Goal: Task Accomplishment & Management: Complete application form

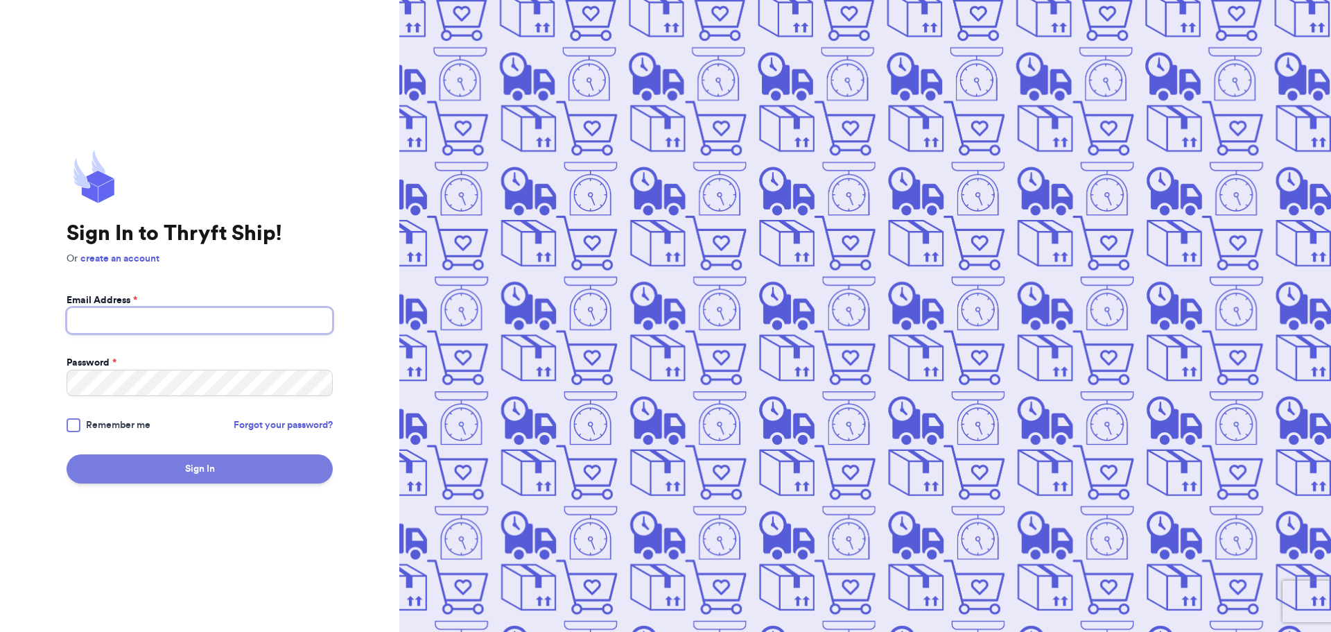
type input "kya.202@gmail.com"
click at [137, 468] on button "Sign In" at bounding box center [200, 468] width 266 height 29
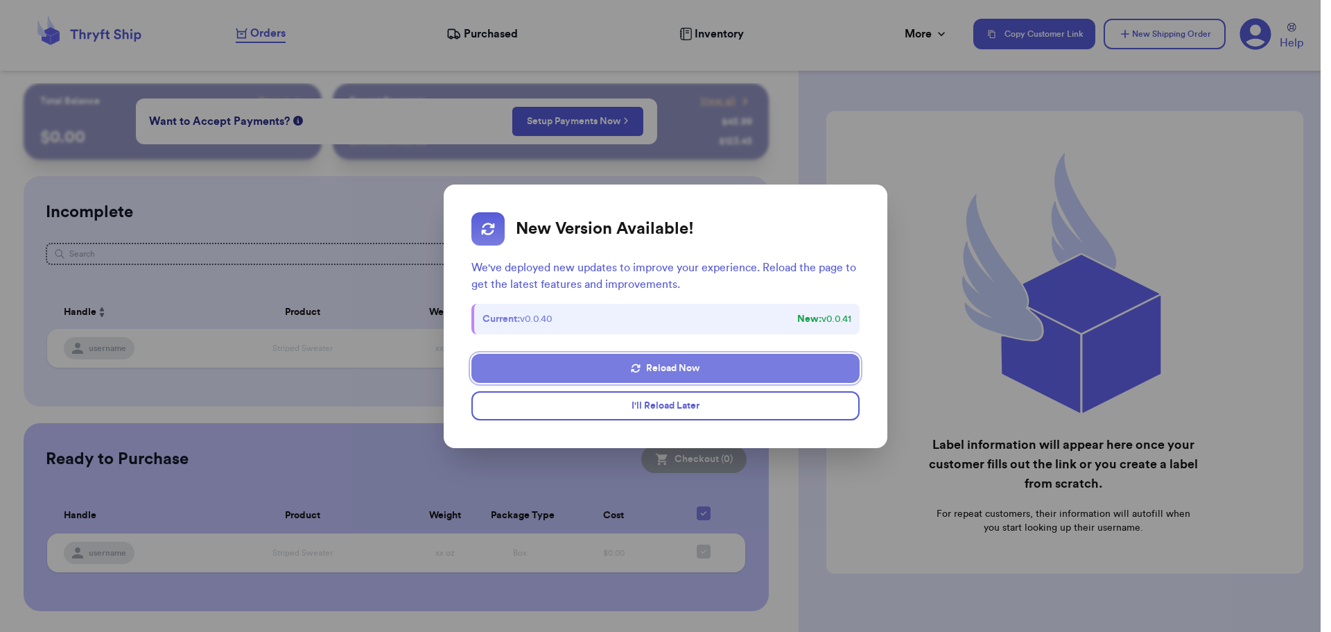
click at [670, 365] on button "Reload Now" at bounding box center [666, 368] width 388 height 29
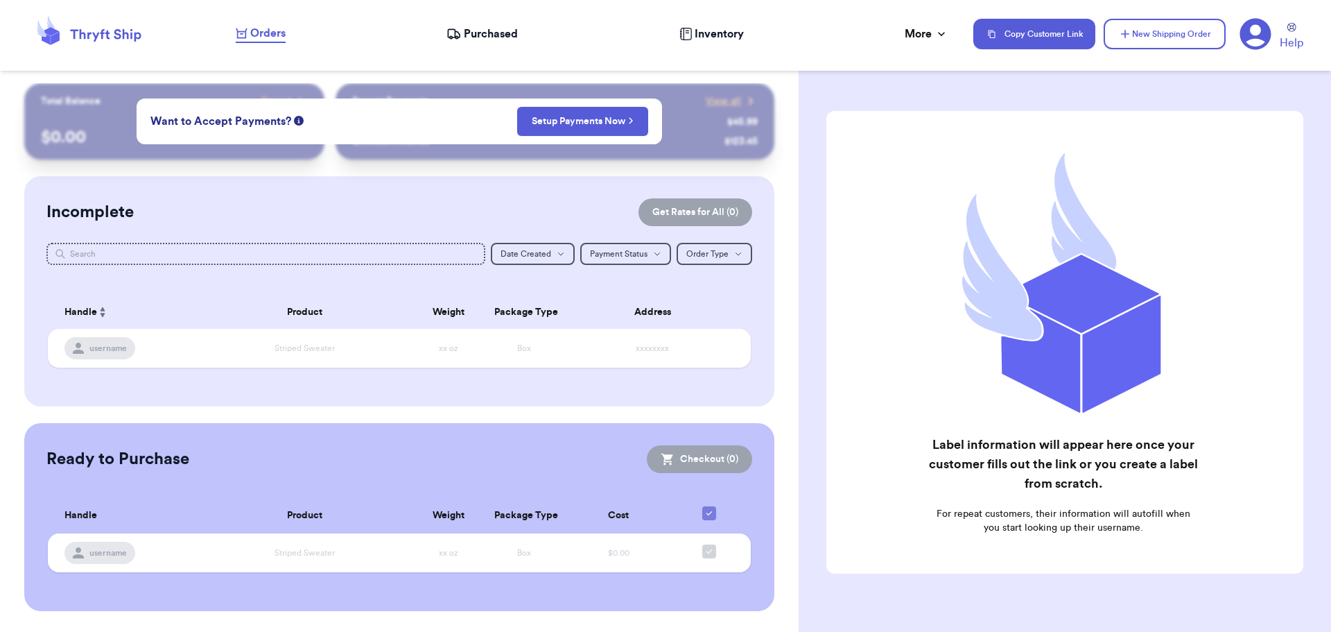
click at [1261, 35] on icon at bounding box center [1256, 34] width 31 height 31
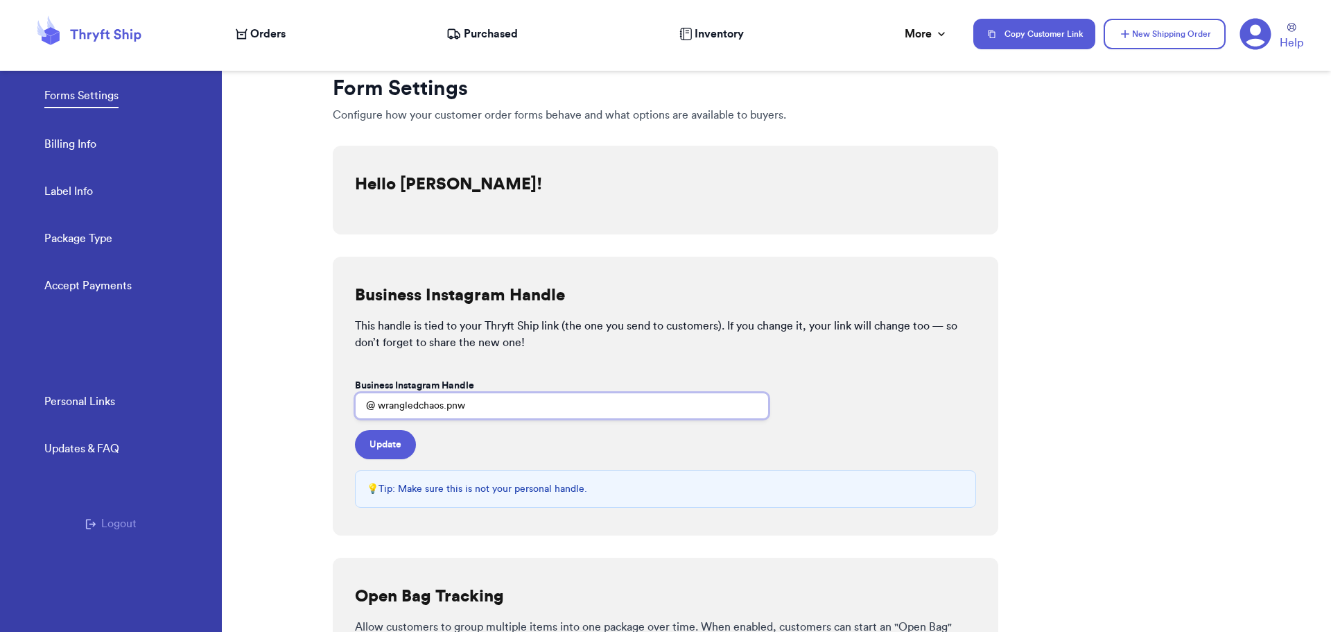
drag, startPoint x: 488, startPoint y: 402, endPoint x: 193, endPoint y: 422, distance: 295.4
click at [193, 422] on div "Forms Settings Billing Info Label Info Package Type Accept Payments Personal Li…" at bounding box center [665, 316] width 1331 height 632
type input "thiftypines"
click at [397, 445] on button "Update" at bounding box center [385, 444] width 61 height 29
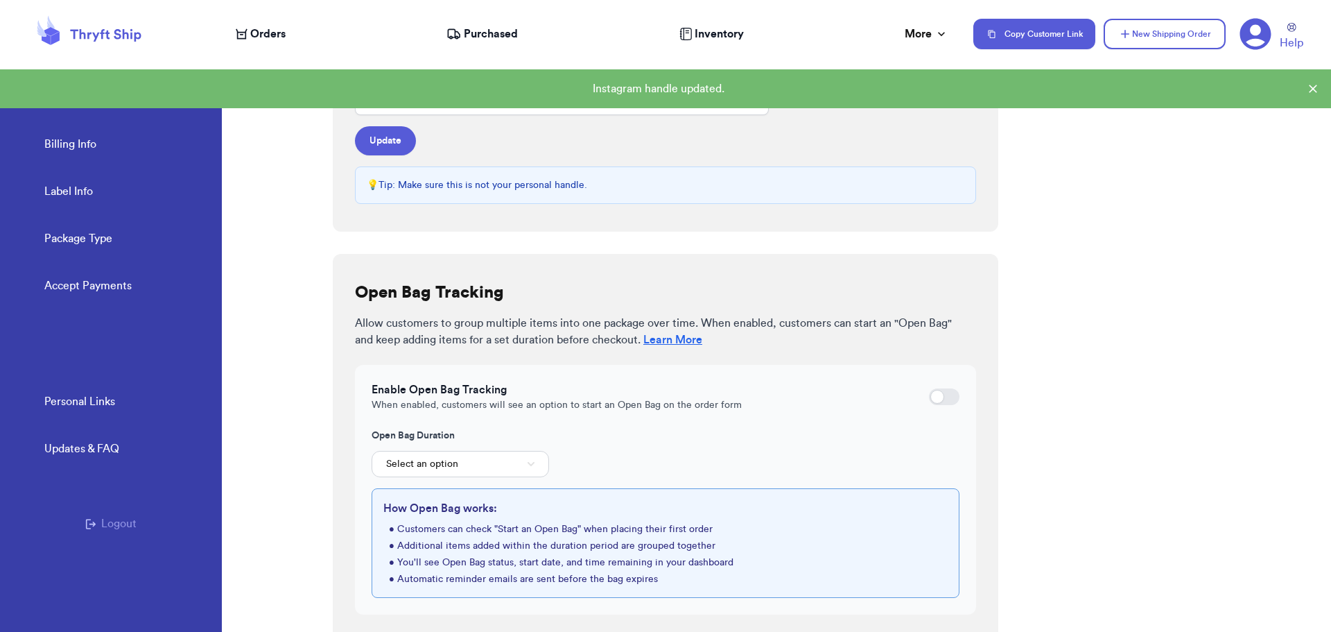
scroll to position [314, 0]
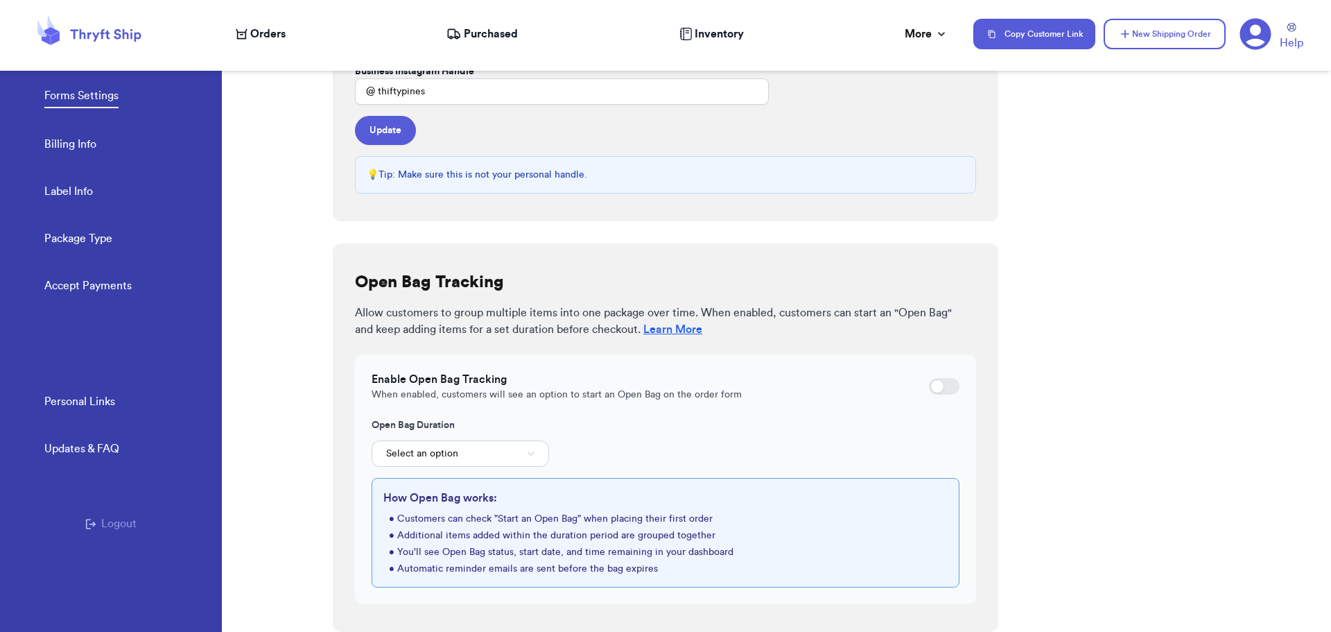
click at [1256, 41] on icon at bounding box center [1256, 34] width 32 height 32
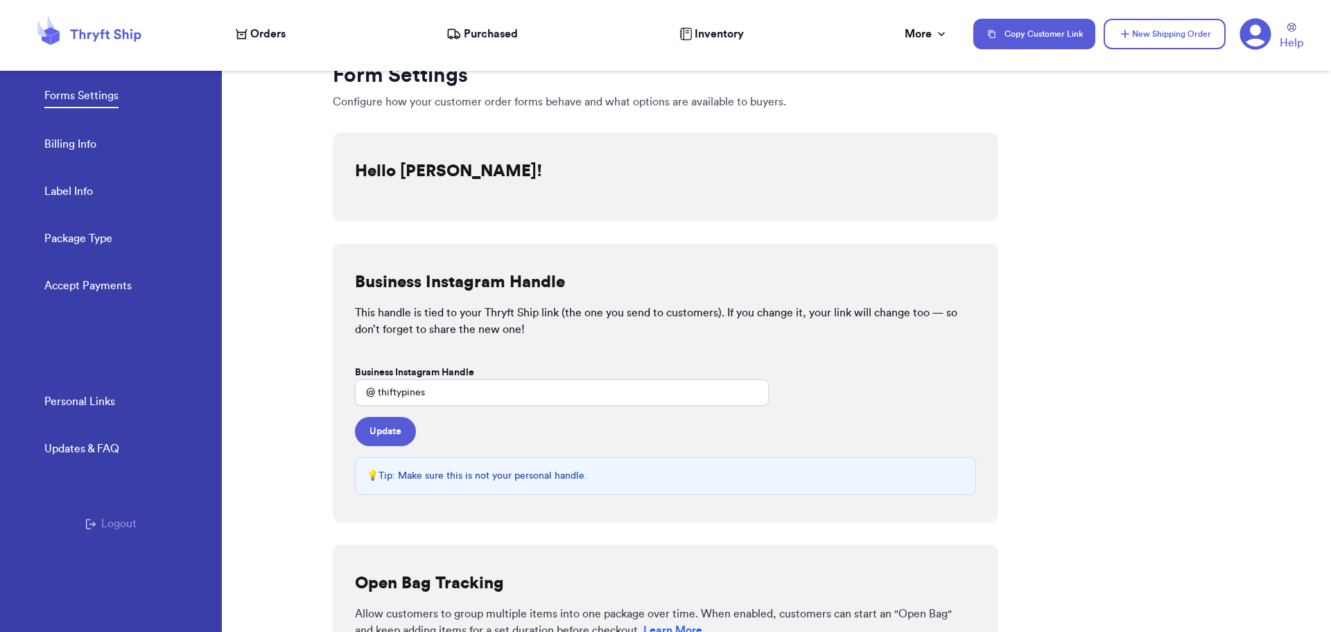
scroll to position [0, 0]
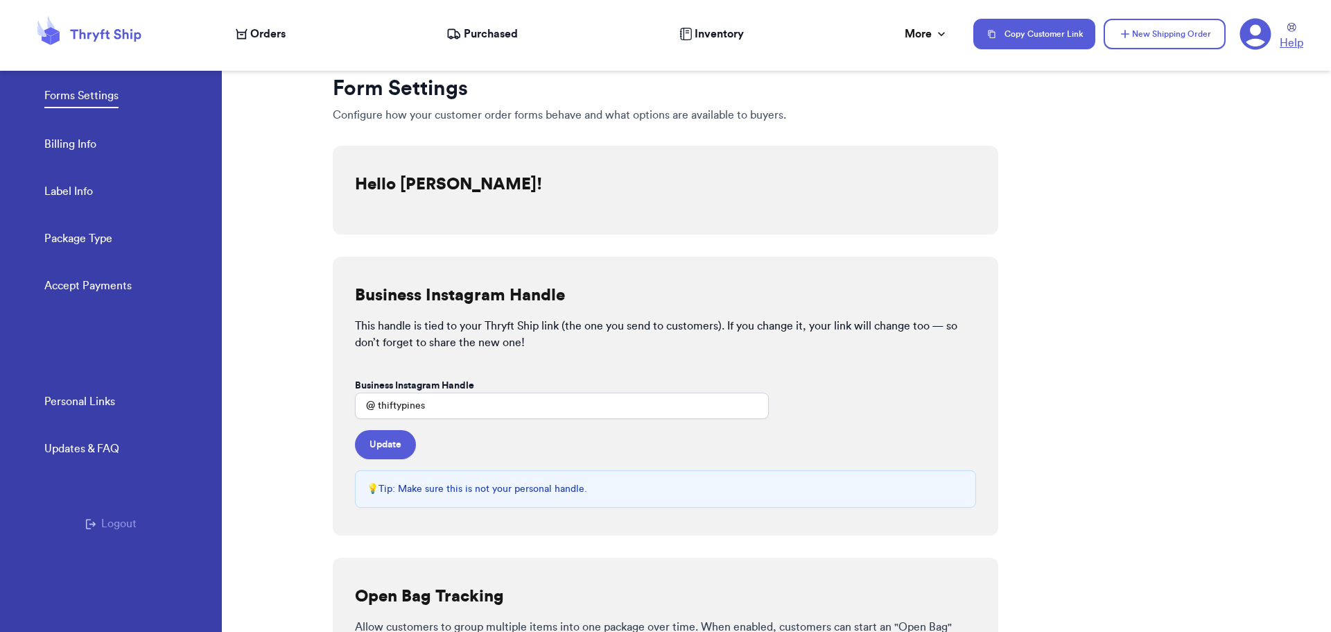
click at [1289, 46] on span "Help" at bounding box center [1292, 43] width 24 height 17
click at [1290, 24] on icon at bounding box center [1292, 27] width 9 height 9
click at [924, 33] on div "More" at bounding box center [927, 34] width 44 height 17
click at [64, 137] on link "Billing Info" at bounding box center [70, 145] width 52 height 19
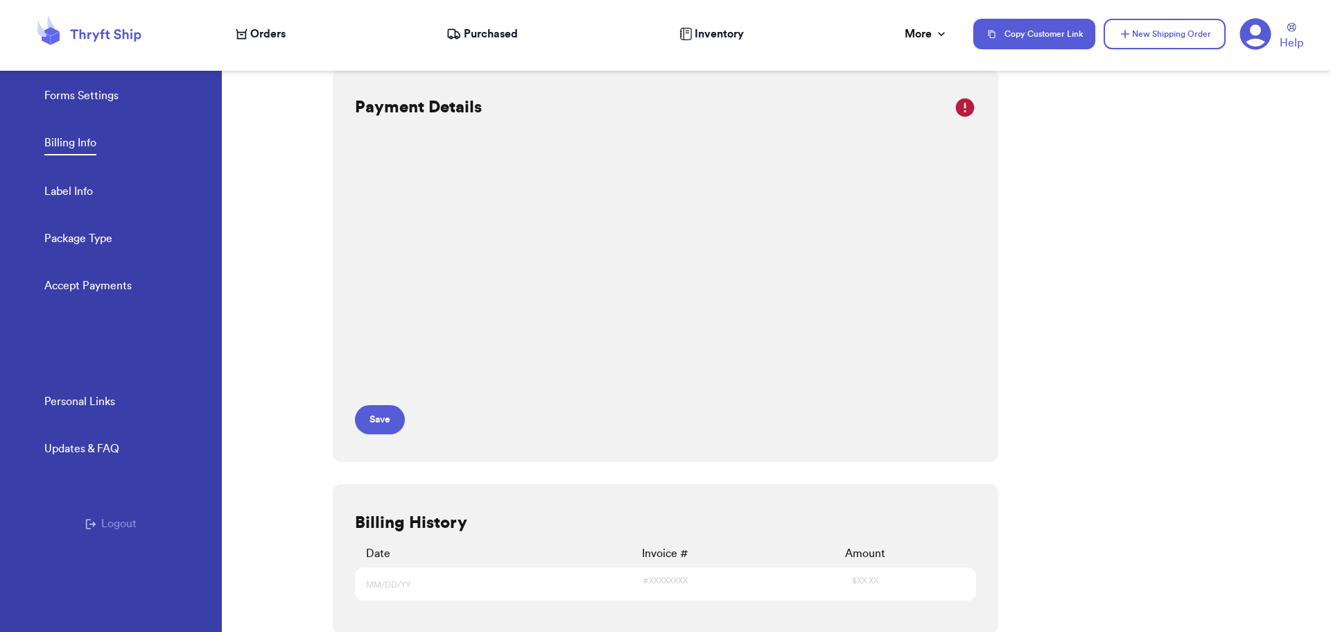
scroll to position [10, 0]
click at [64, 191] on link "Label Info" at bounding box center [68, 192] width 49 height 19
select select "WA"
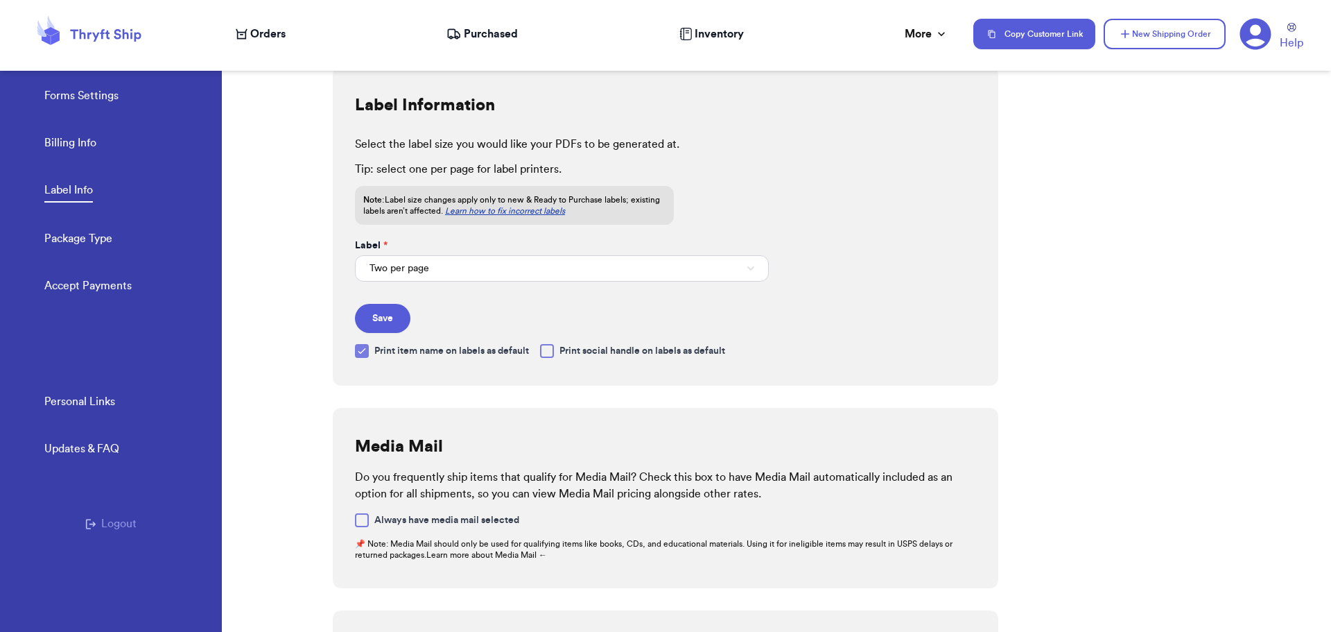
click at [71, 399] on link "Personal Links" at bounding box center [79, 402] width 71 height 19
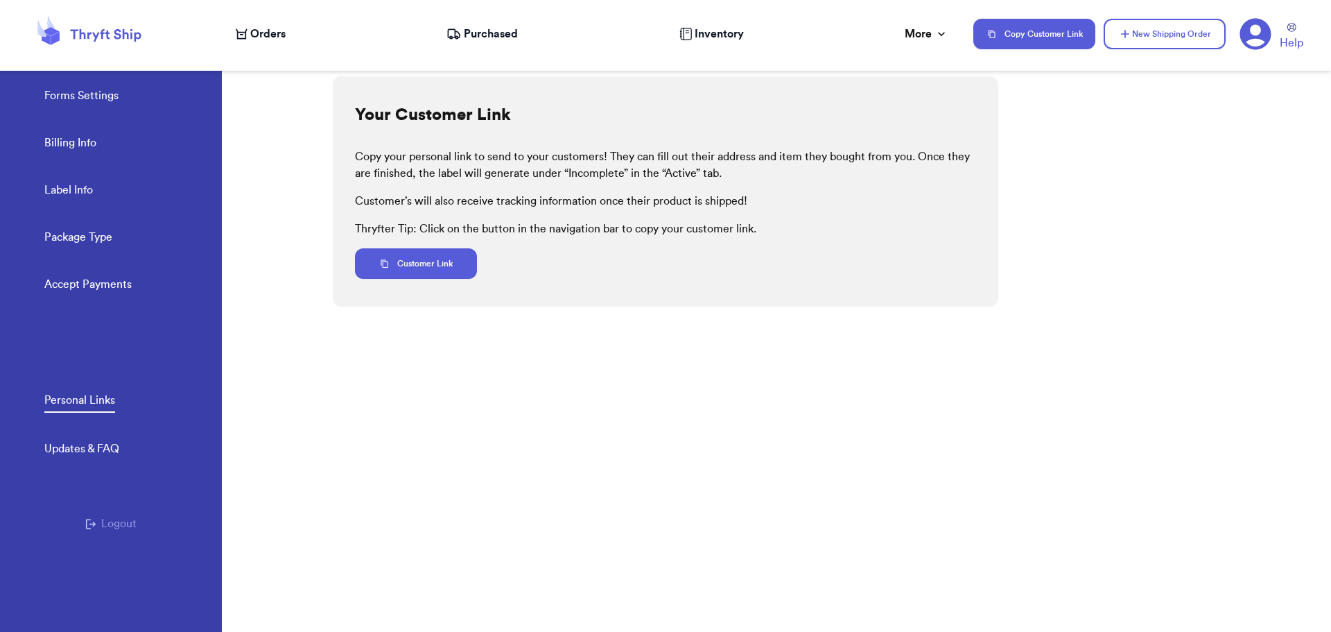
click at [64, 239] on link "Package Type" at bounding box center [78, 238] width 68 height 19
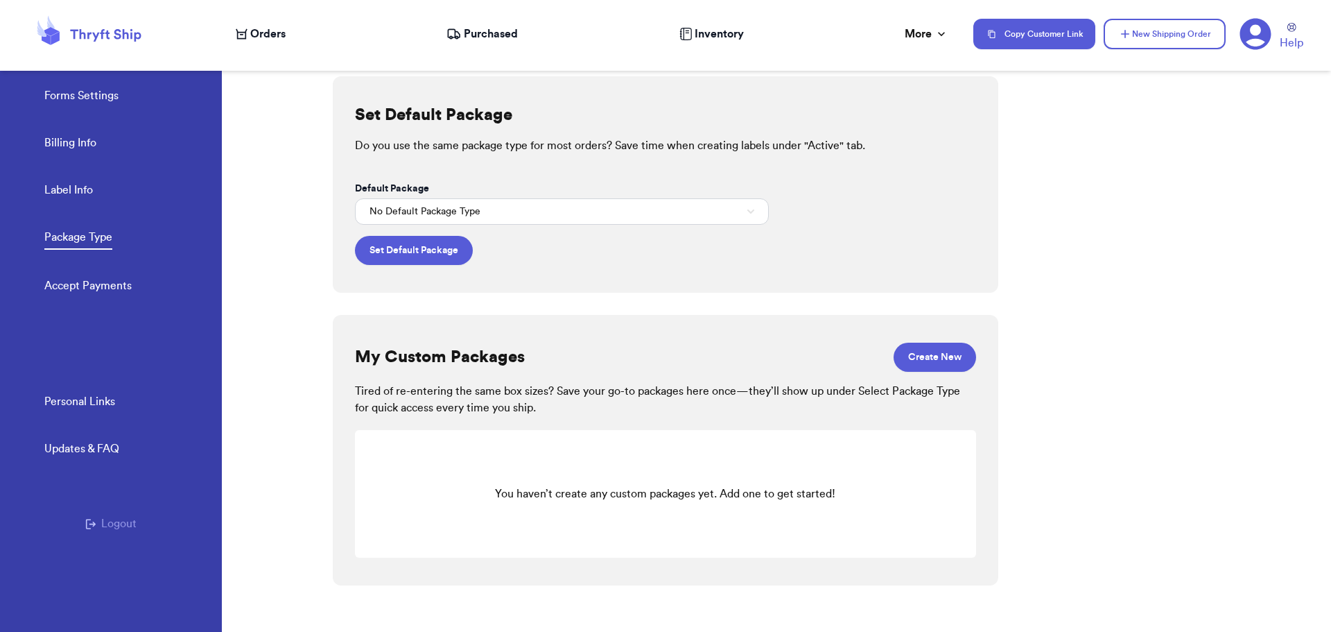
click at [78, 286] on link "Accept Payments" at bounding box center [87, 286] width 87 height 19
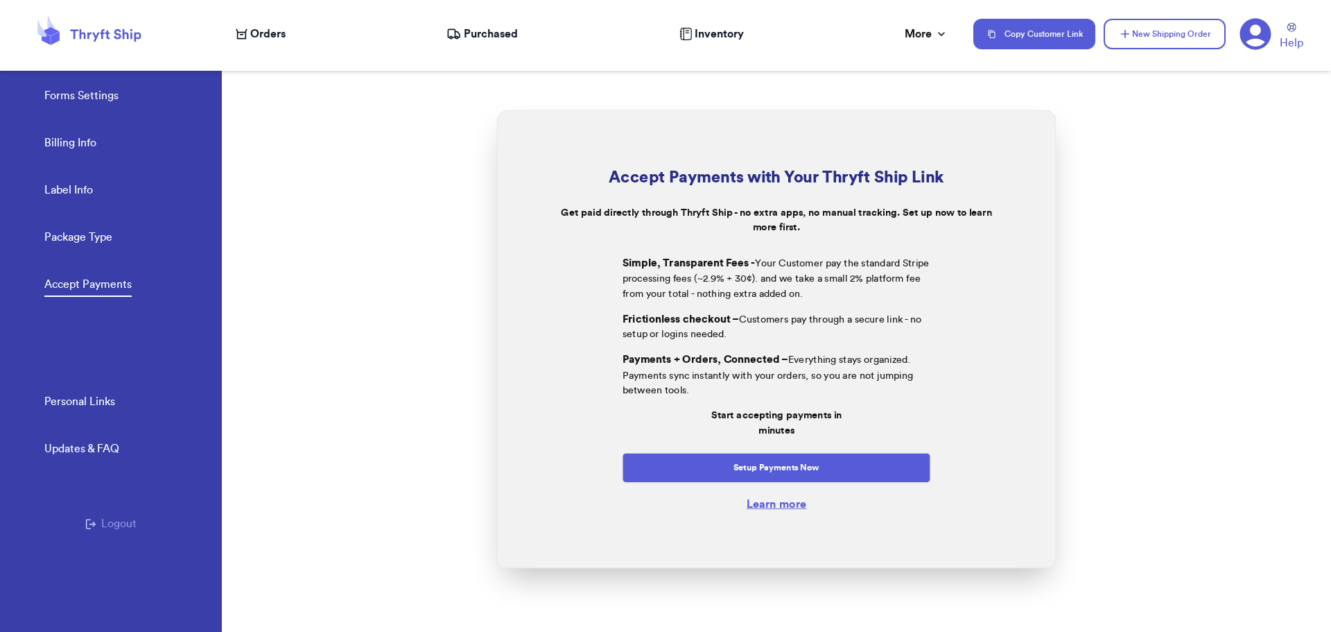
click at [1258, 36] on icon at bounding box center [1256, 34] width 31 height 31
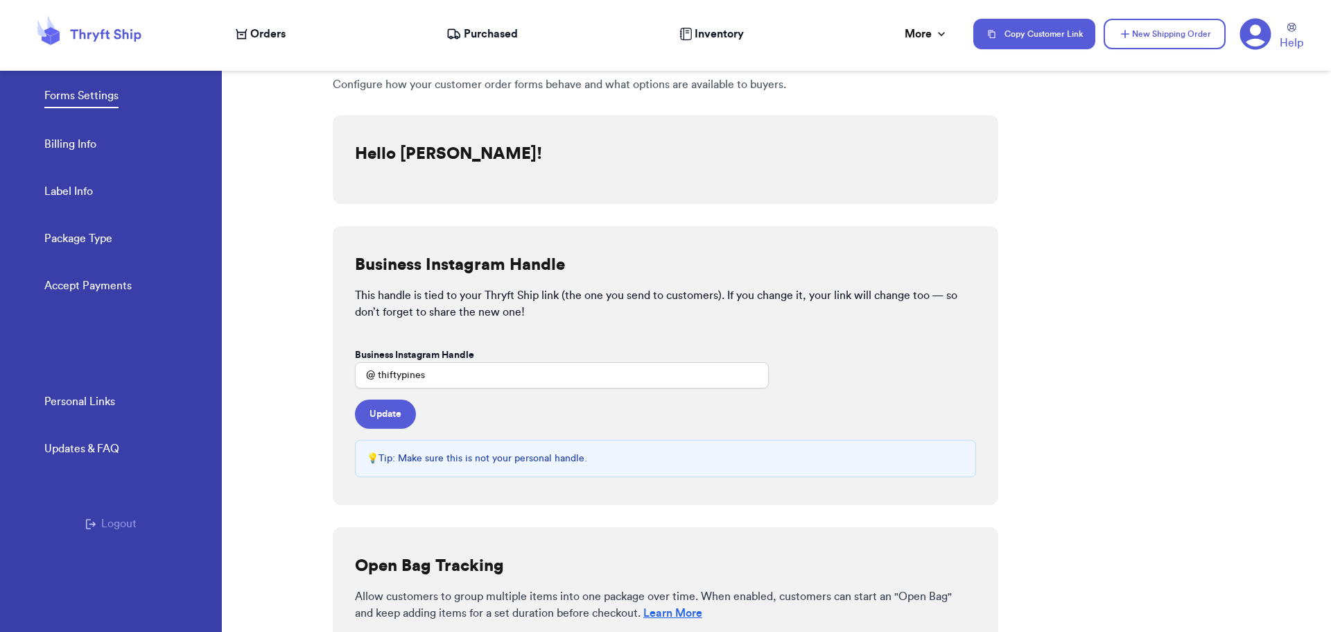
scroll to position [69, 0]
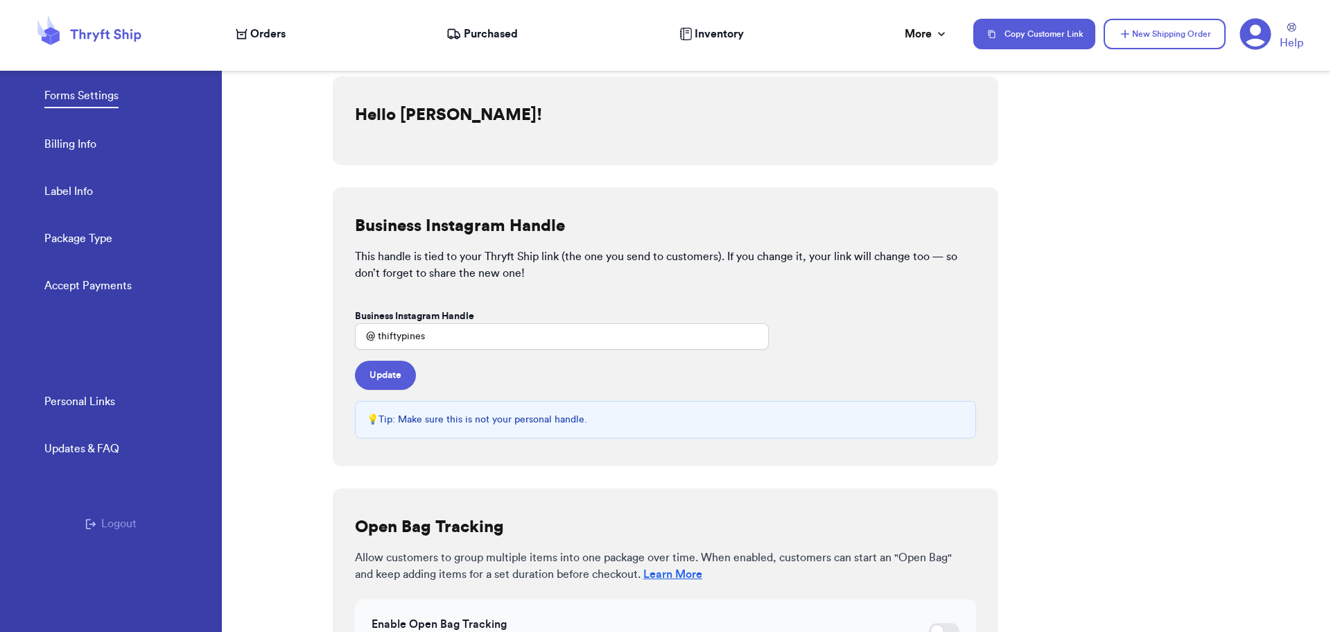
click at [62, 452] on div "Updates & FAQ" at bounding box center [81, 448] width 75 height 17
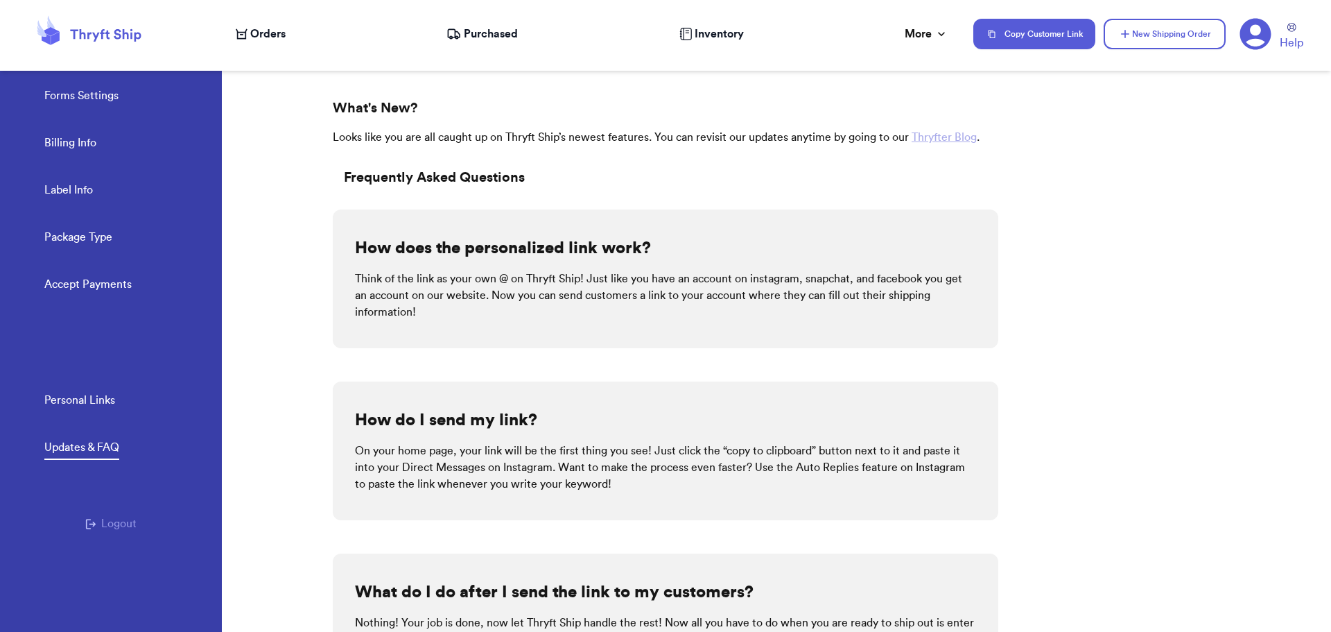
click at [0, 76] on div "Forms Settings Billing Info Label Info Package Type Accept Payments Personal Li…" at bounding box center [111, 340] width 222 height 583
click at [68, 30] on icon at bounding box center [88, 33] width 111 height 37
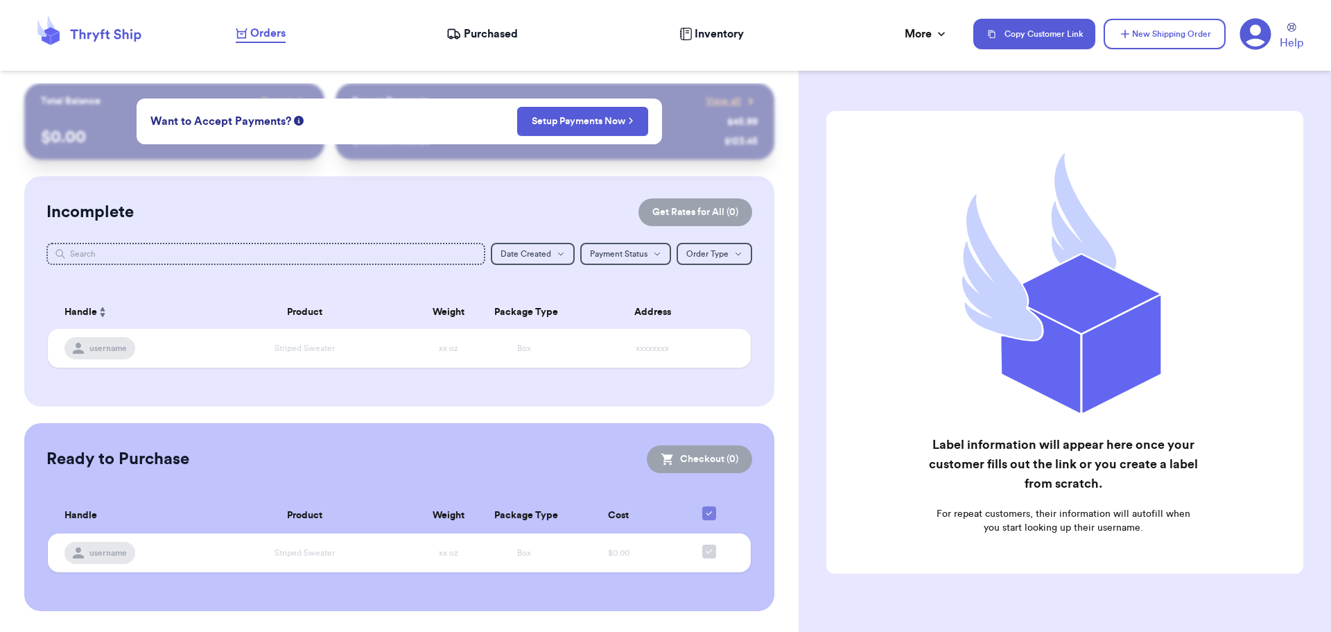
scroll to position [33, 0]
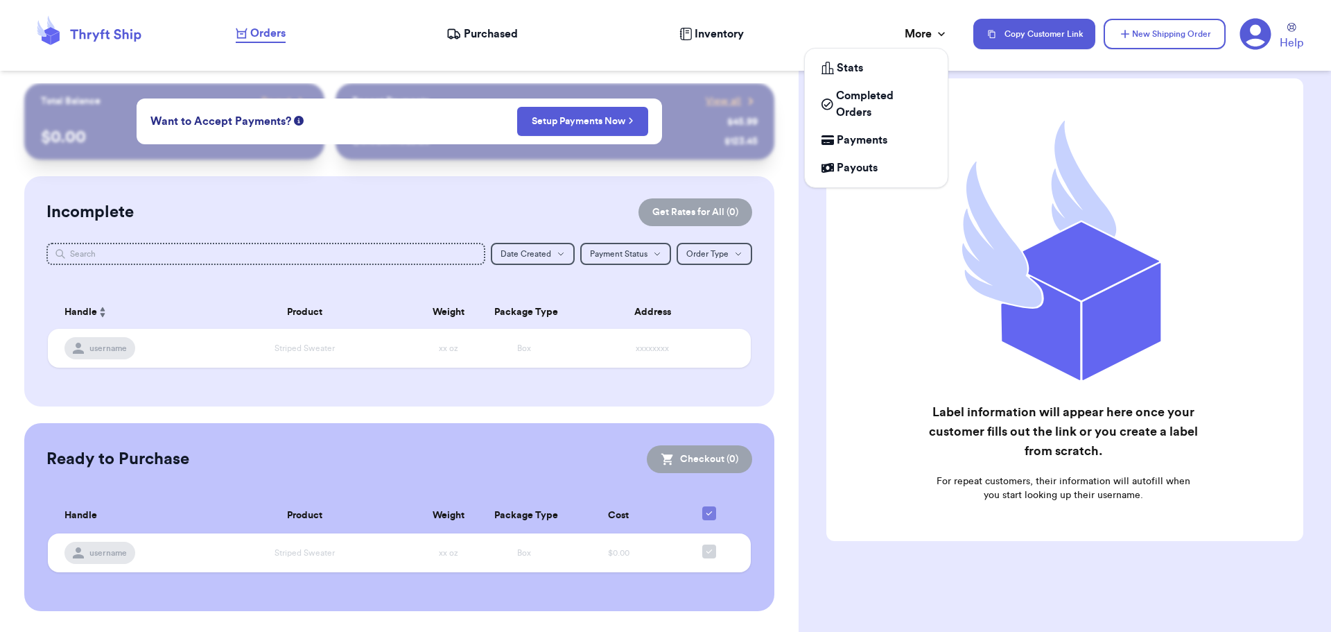
click at [942, 34] on icon at bounding box center [942, 34] width 14 height 14
click at [895, 66] on div "Stats" at bounding box center [877, 68] width 110 height 17
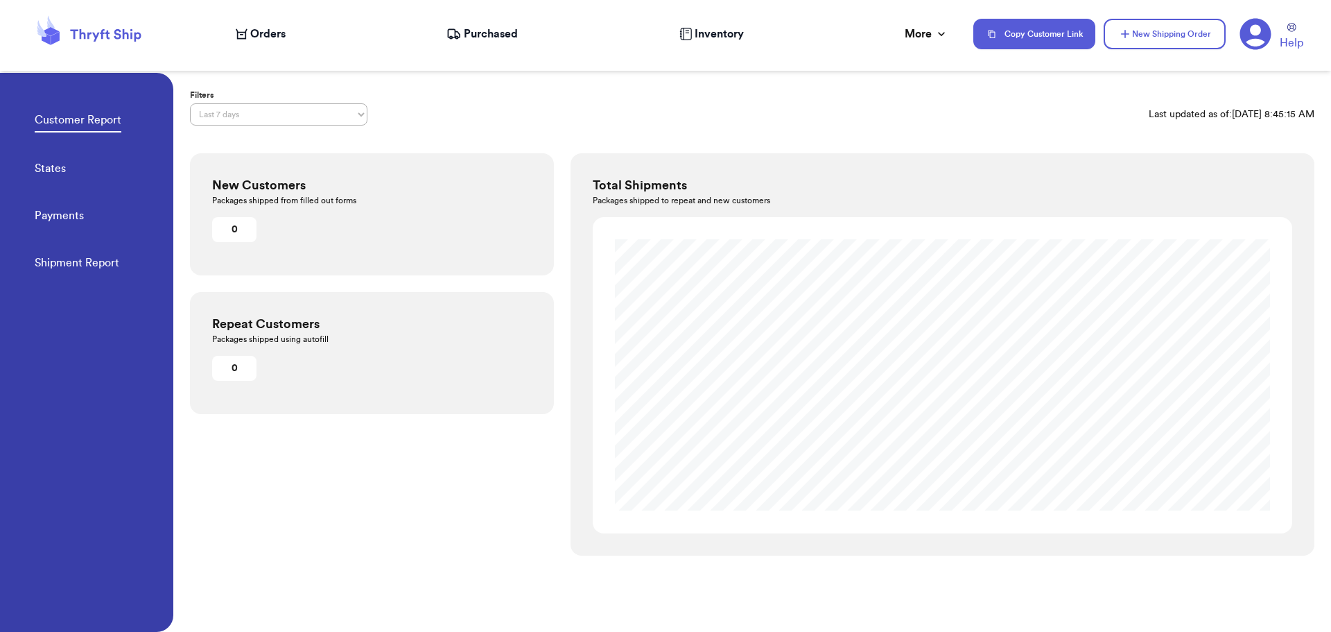
click at [1245, 34] on icon at bounding box center [1256, 34] width 31 height 31
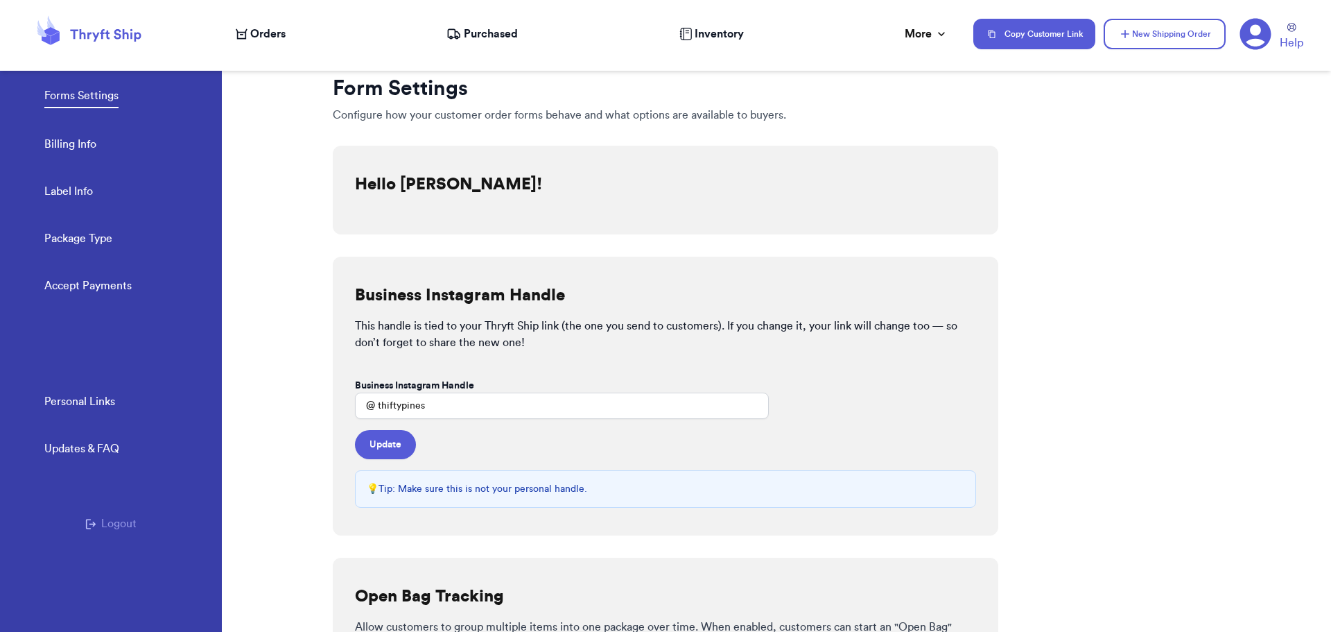
click at [433, 187] on h2 "Hello Kyleah Russell!" at bounding box center [448, 184] width 187 height 22
drag, startPoint x: 433, startPoint y: 187, endPoint x: 417, endPoint y: 218, distance: 34.4
click at [433, 188] on h2 "Hello Kyleah Russell!" at bounding box center [448, 184] width 187 height 22
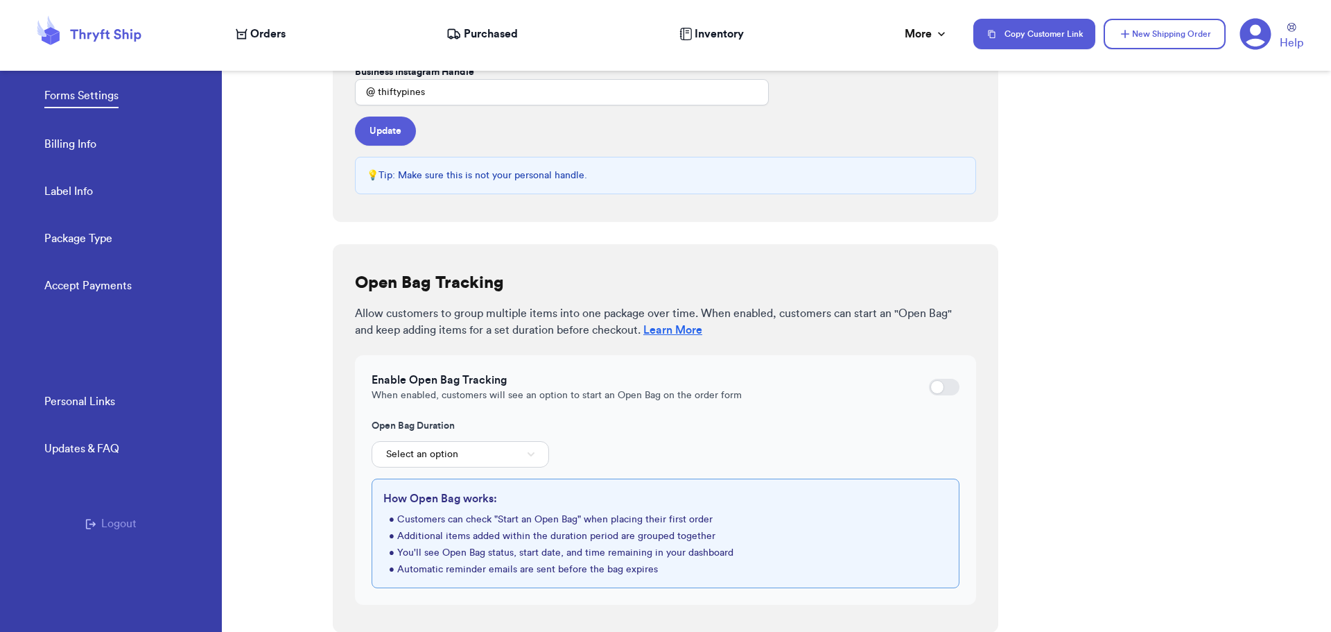
scroll to position [314, 0]
click at [931, 386] on div at bounding box center [938, 386] width 14 height 14
click at [929, 386] on input "checkbox" at bounding box center [929, 386] width 1 height 1
click at [931, 381] on div at bounding box center [938, 386] width 14 height 14
checkbox input "true"
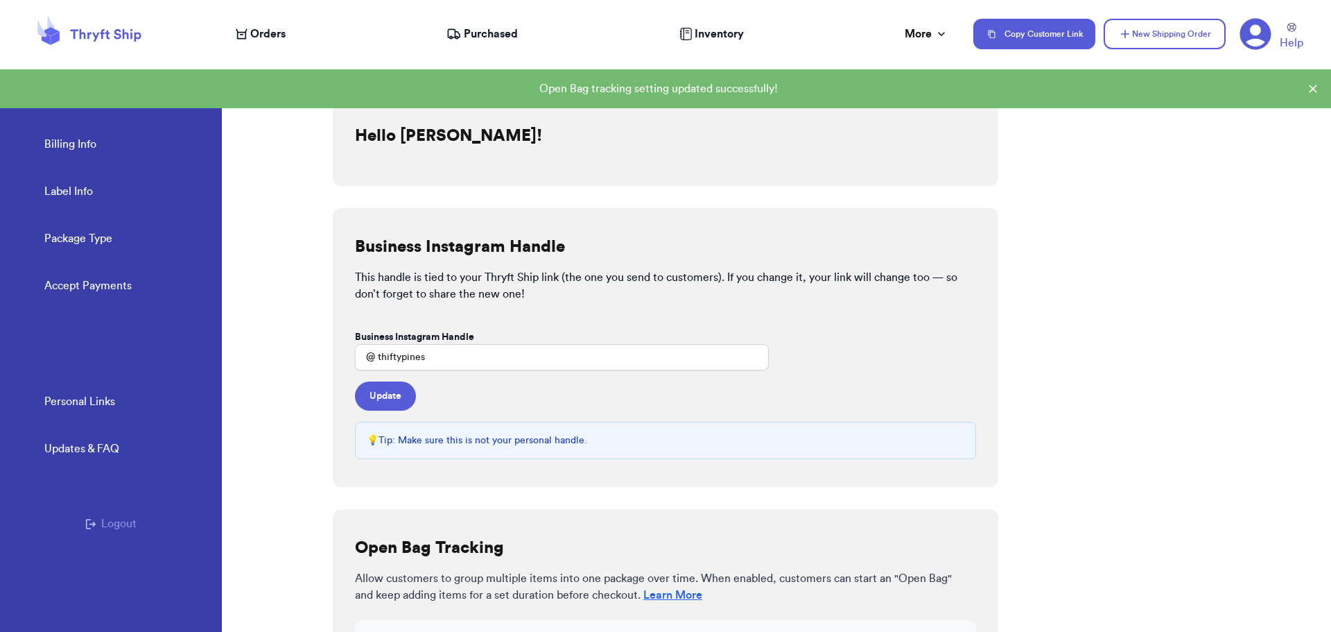
scroll to position [37, 0]
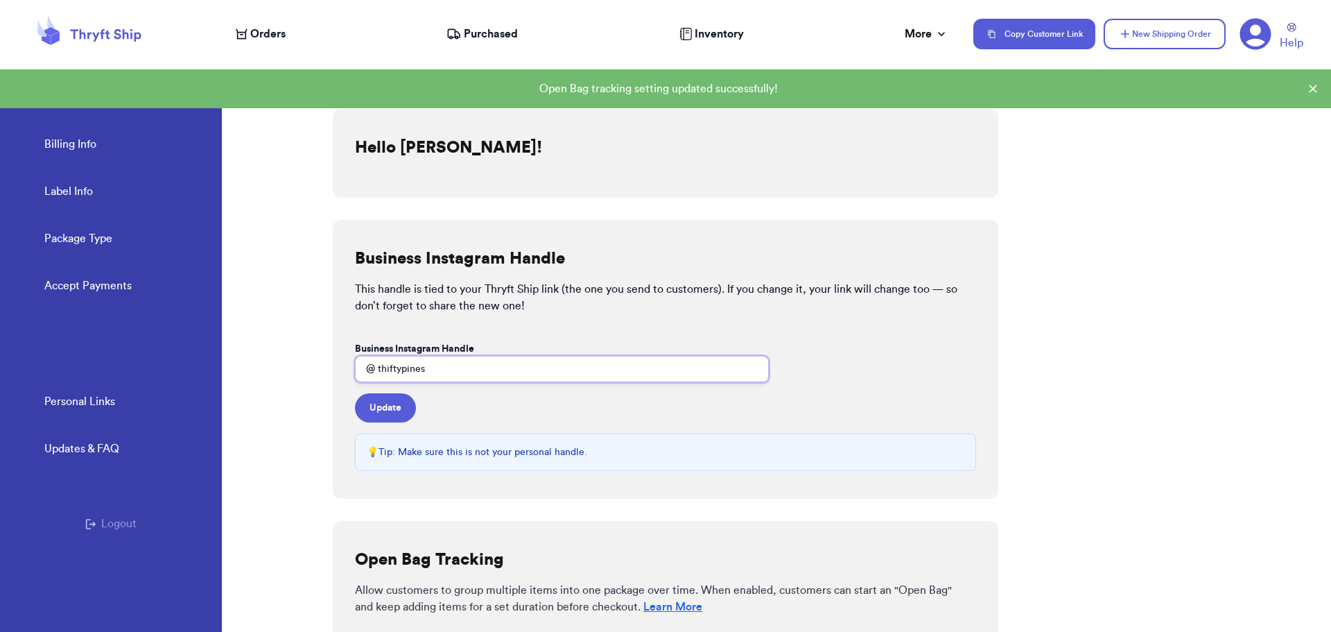
drag, startPoint x: 505, startPoint y: 360, endPoint x: 297, endPoint y: 386, distance: 209.7
click at [297, 386] on div "Forms Settings Billing Info Label Info Package Type Accept Payments Personal Li…" at bounding box center [665, 316] width 1331 height 632
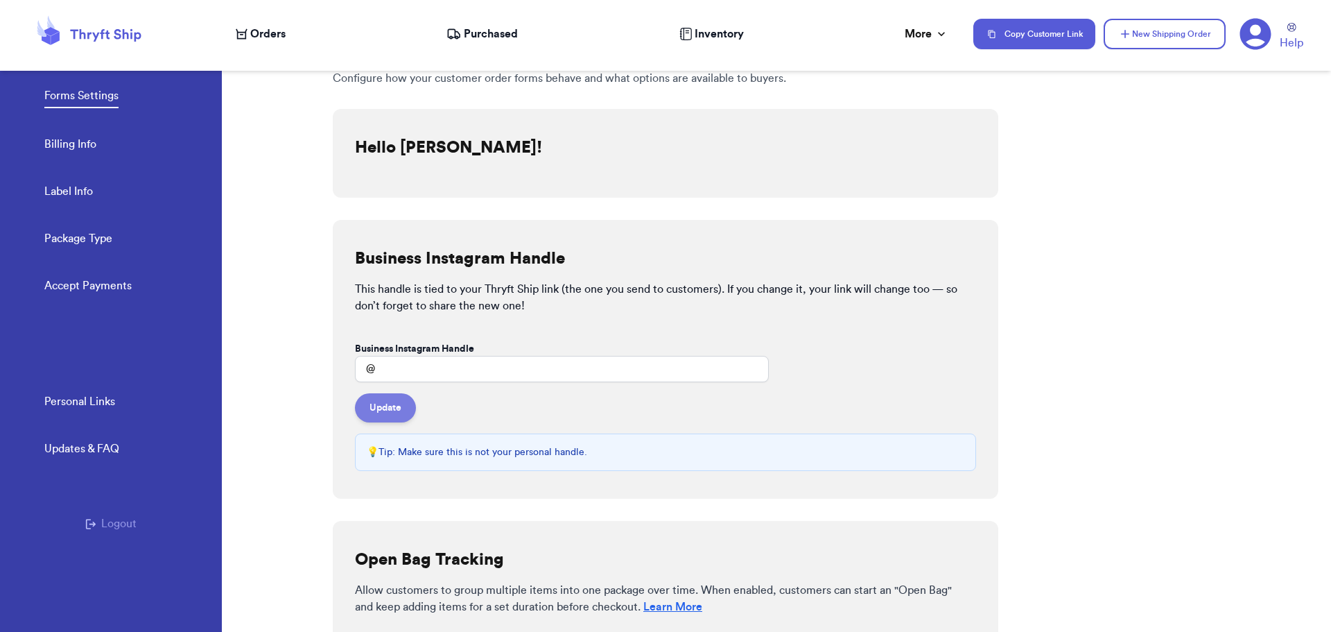
click at [382, 399] on button "Update" at bounding box center [385, 407] width 61 height 29
checkbox input "false"
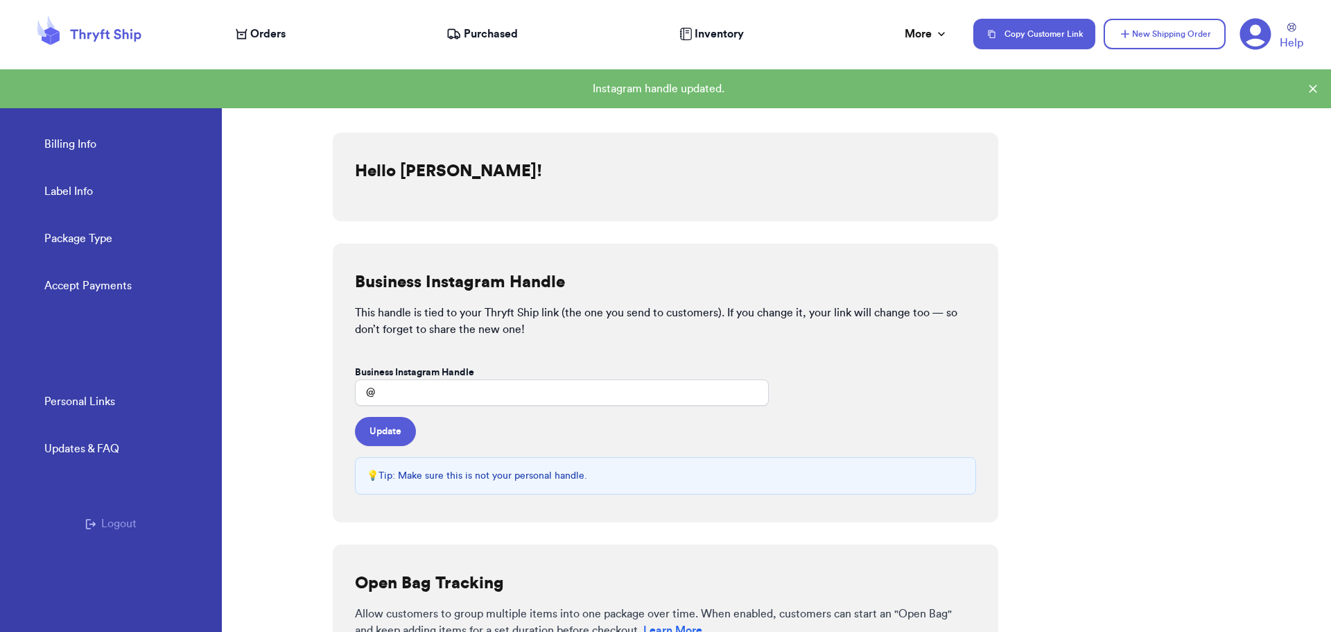
scroll to position [0, 0]
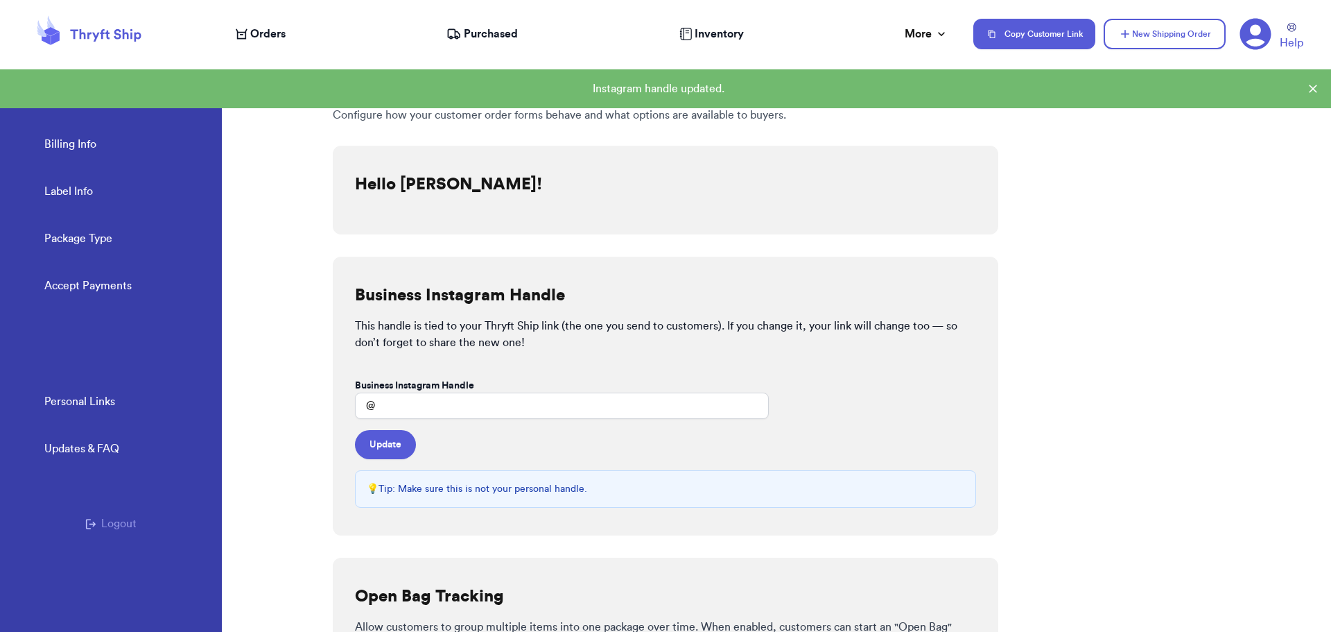
click at [1255, 23] on icon at bounding box center [1256, 34] width 31 height 31
click at [109, 519] on button "Logout" at bounding box center [110, 523] width 51 height 17
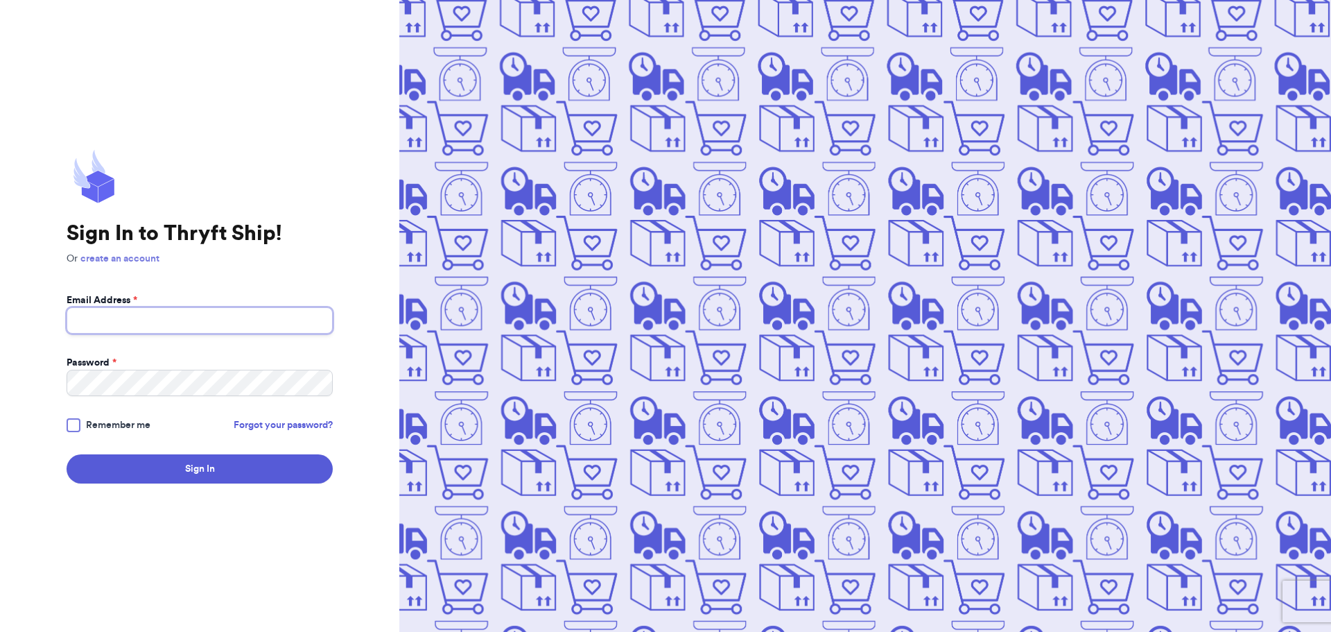
type input "kya.202@gmail.com"
click at [127, 259] on link "create an account" at bounding box center [119, 259] width 79 height 10
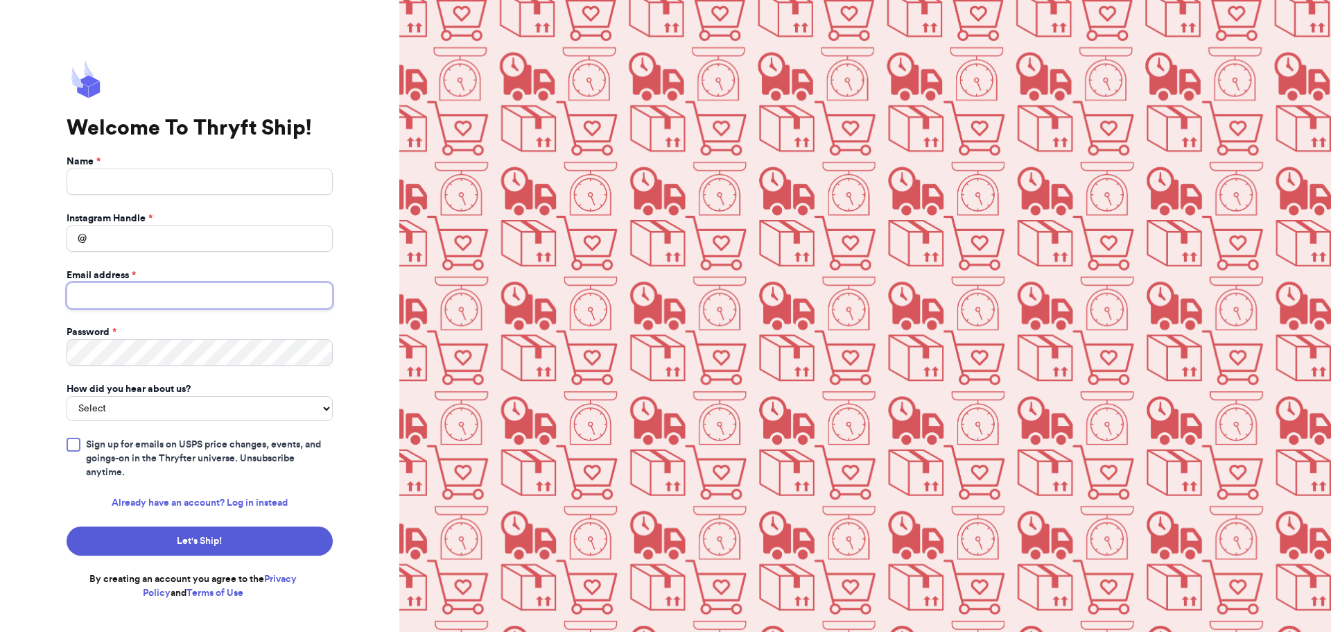
type input "kya.202@gmail.com"
click at [152, 184] on input "Name *" at bounding box center [200, 182] width 266 height 26
type input "Kyleah Russell"
type input "thriftypines"
type input "thrifypines@gmail.com"
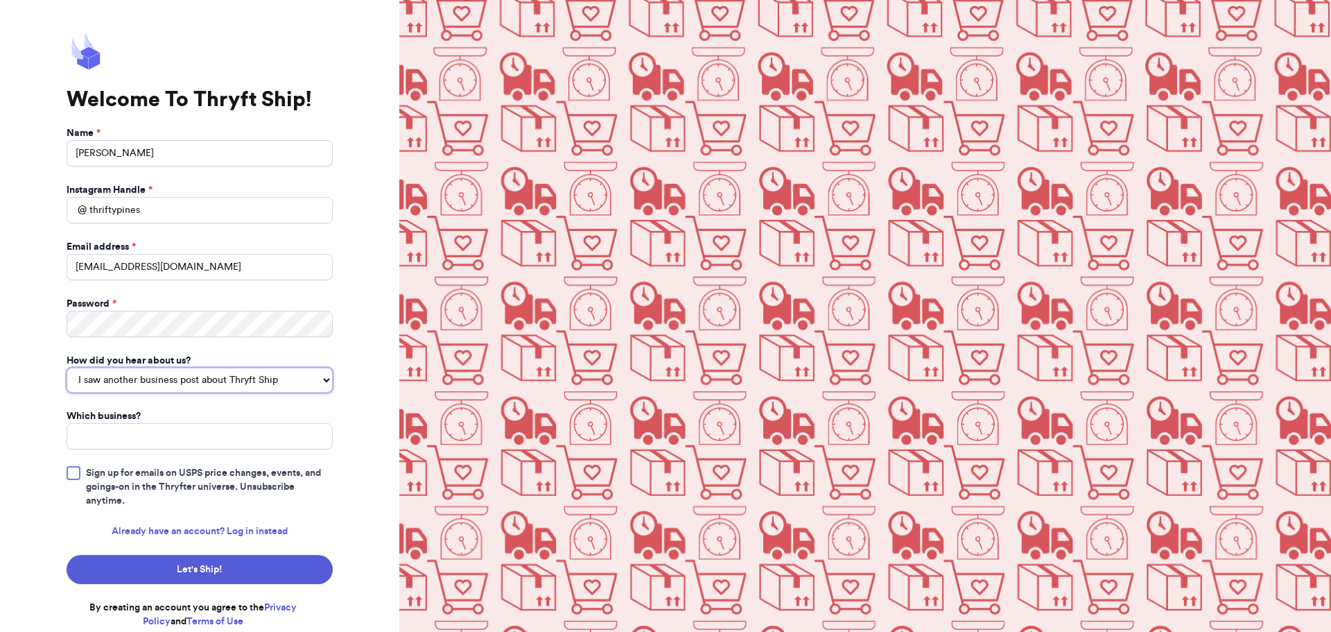
select select "instagram_ad"
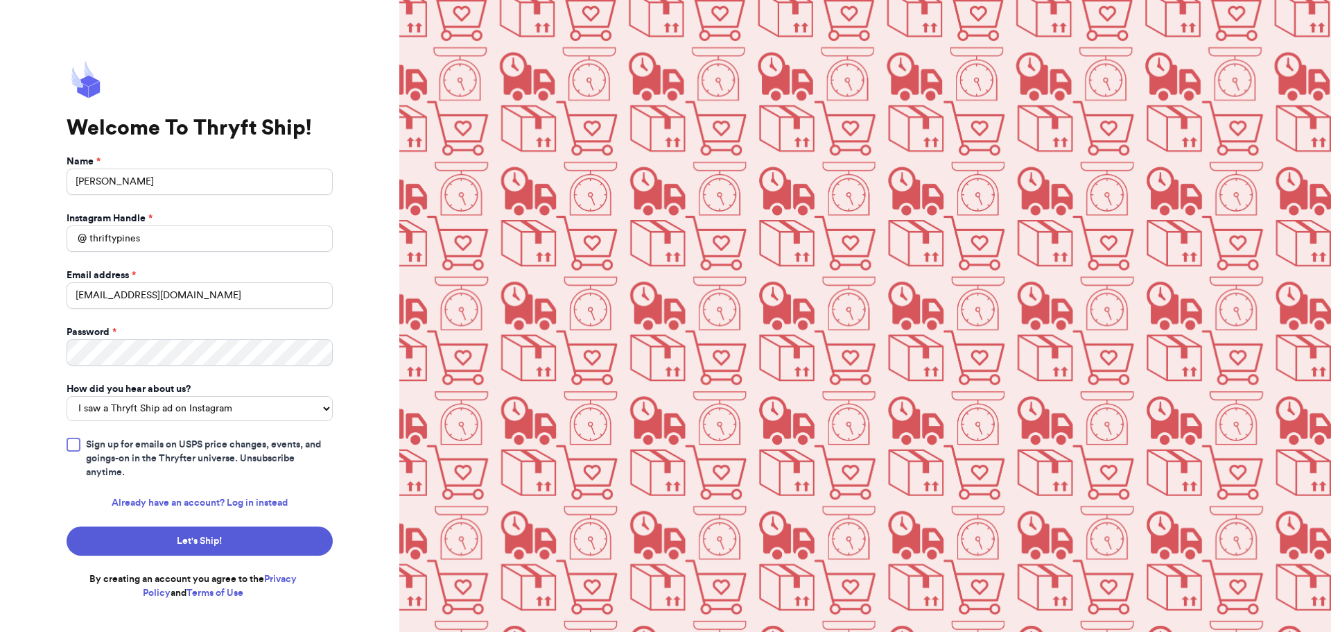
click at [76, 449] on div at bounding box center [74, 445] width 14 height 14
click at [0, 0] on input "Sign up for emails on USPS price changes, events, and goings-on in the Thryfter…" at bounding box center [0, 0] width 0 height 0
click at [209, 544] on button "Let's Ship!" at bounding box center [200, 540] width 266 height 29
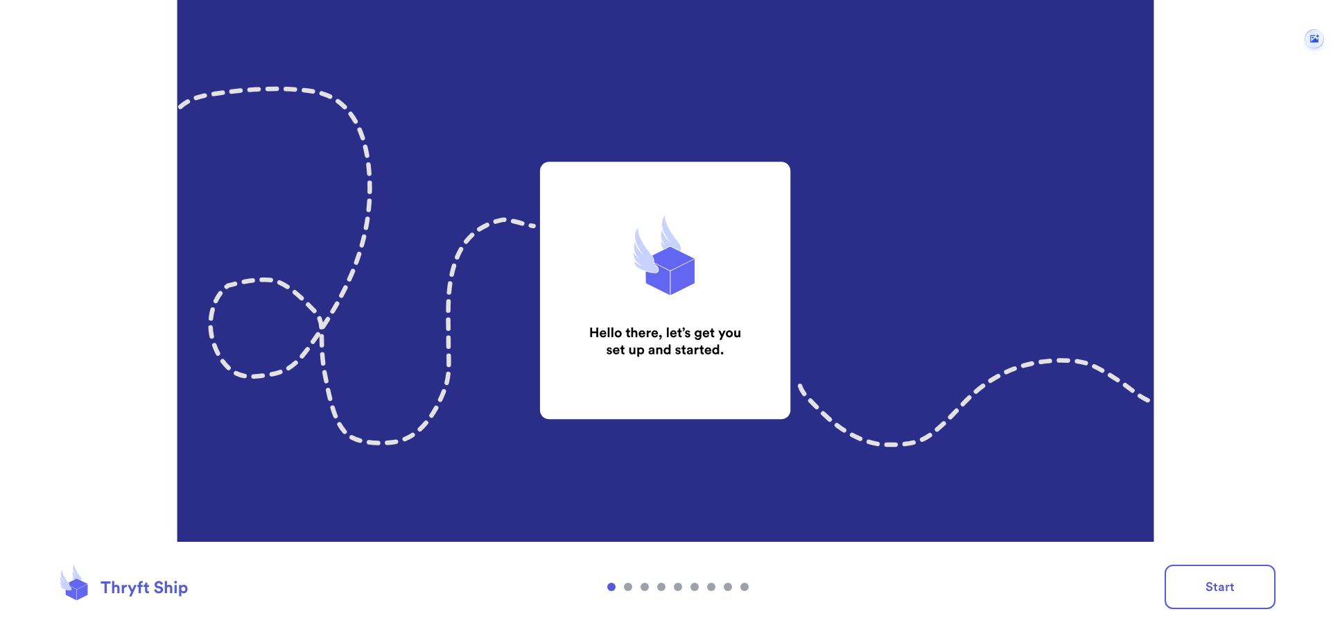
click at [1227, 615] on footer "Start" at bounding box center [665, 587] width 1331 height 90
click at [1226, 588] on button "Start" at bounding box center [1220, 586] width 111 height 44
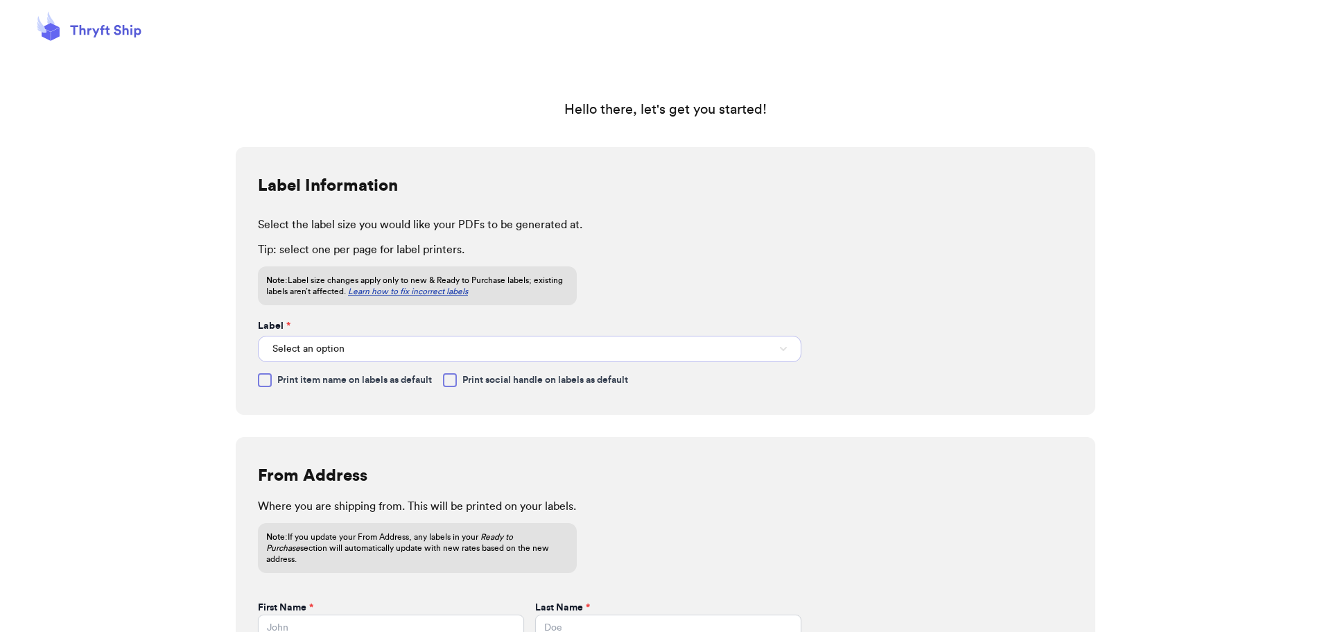
click at [682, 347] on button "Select an option" at bounding box center [530, 349] width 544 height 26
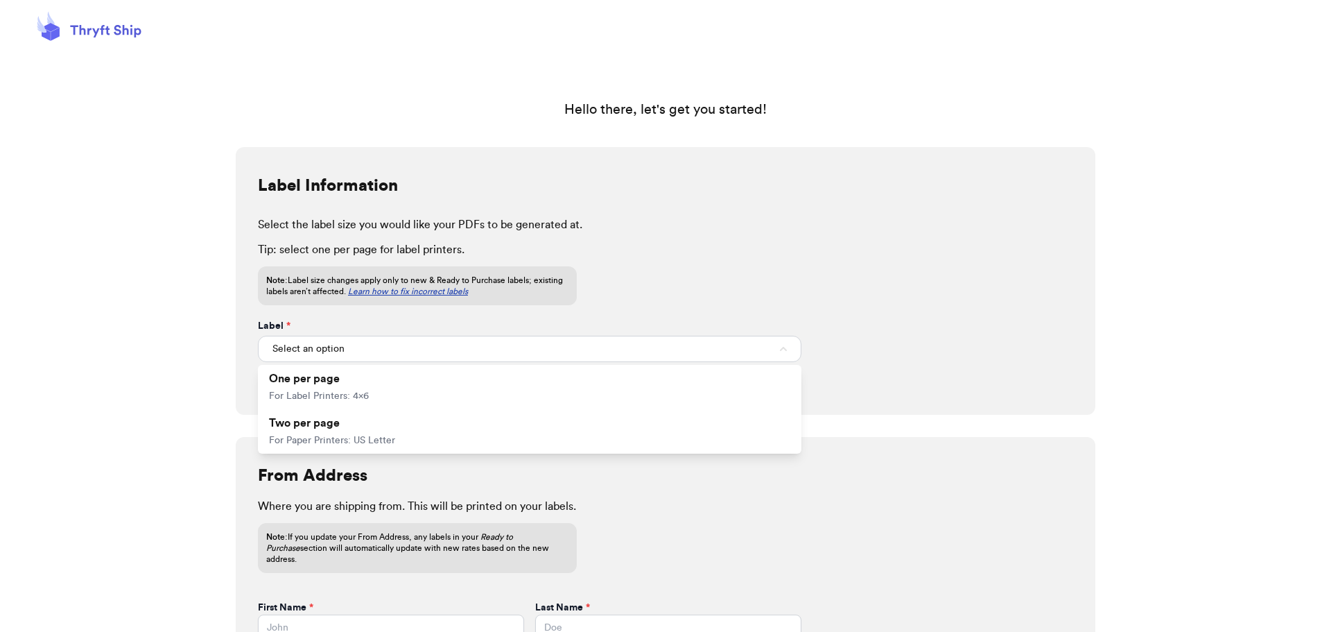
click at [706, 252] on p "Tip: select one per page for label printers." at bounding box center [665, 249] width 815 height 17
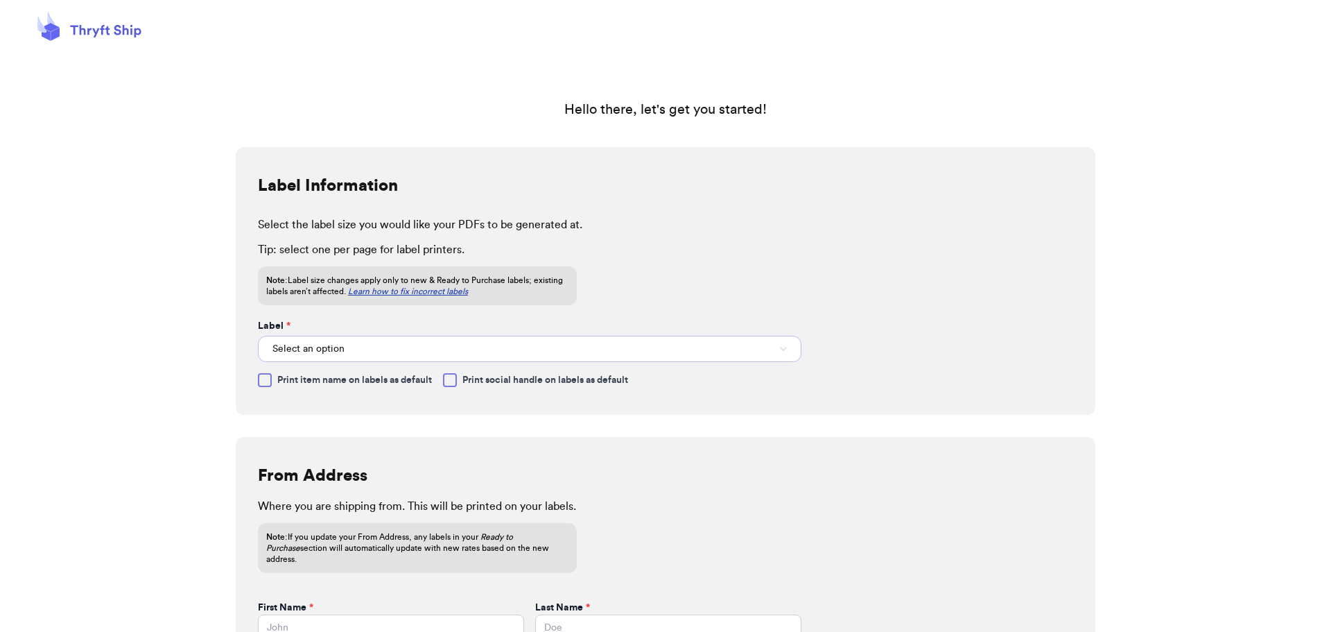
click at [601, 345] on button "Select an option" at bounding box center [530, 349] width 544 height 26
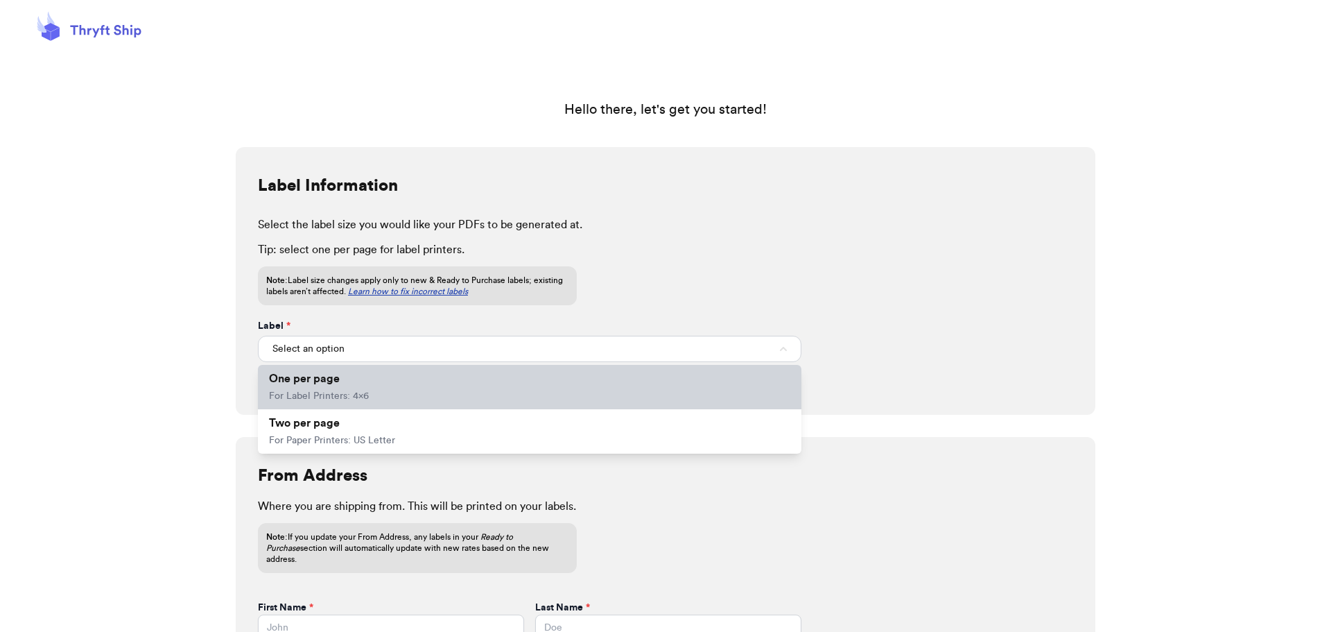
click at [372, 388] on li "One per page For Label Printers: 4x6" at bounding box center [530, 387] width 544 height 44
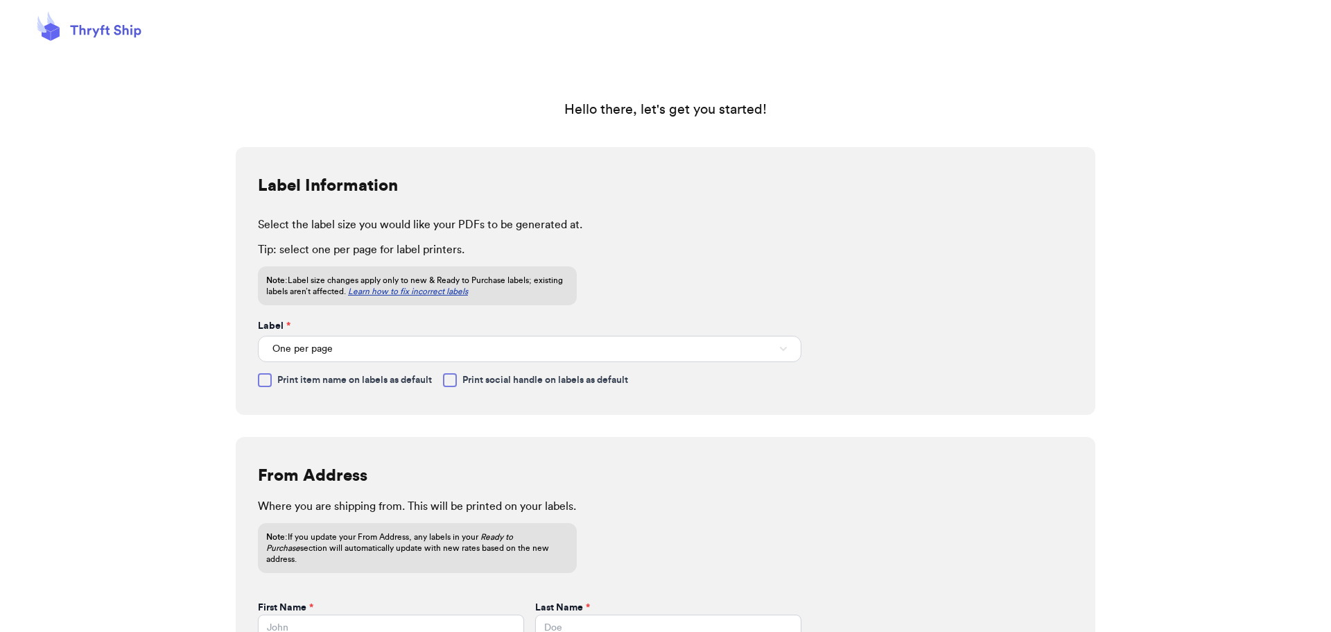
click at [449, 381] on div at bounding box center [450, 380] width 14 height 14
click at [0, 0] on input "Print social handle on labels as default" at bounding box center [0, 0] width 0 height 0
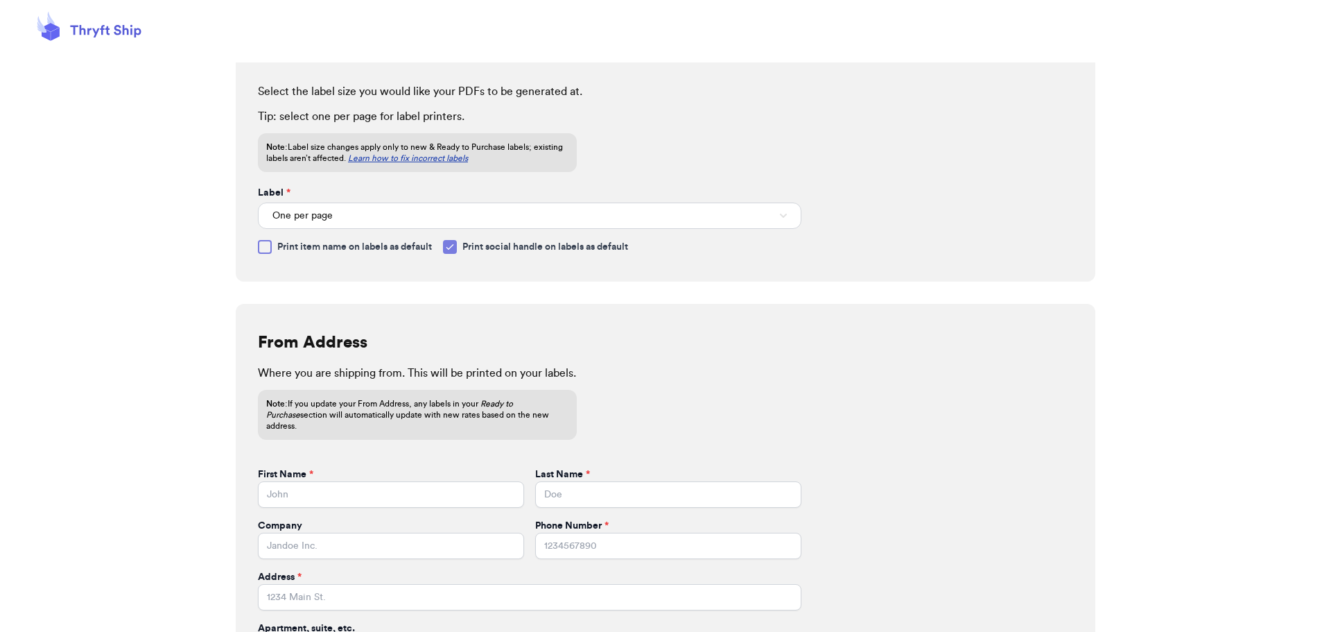
scroll to position [139, 0]
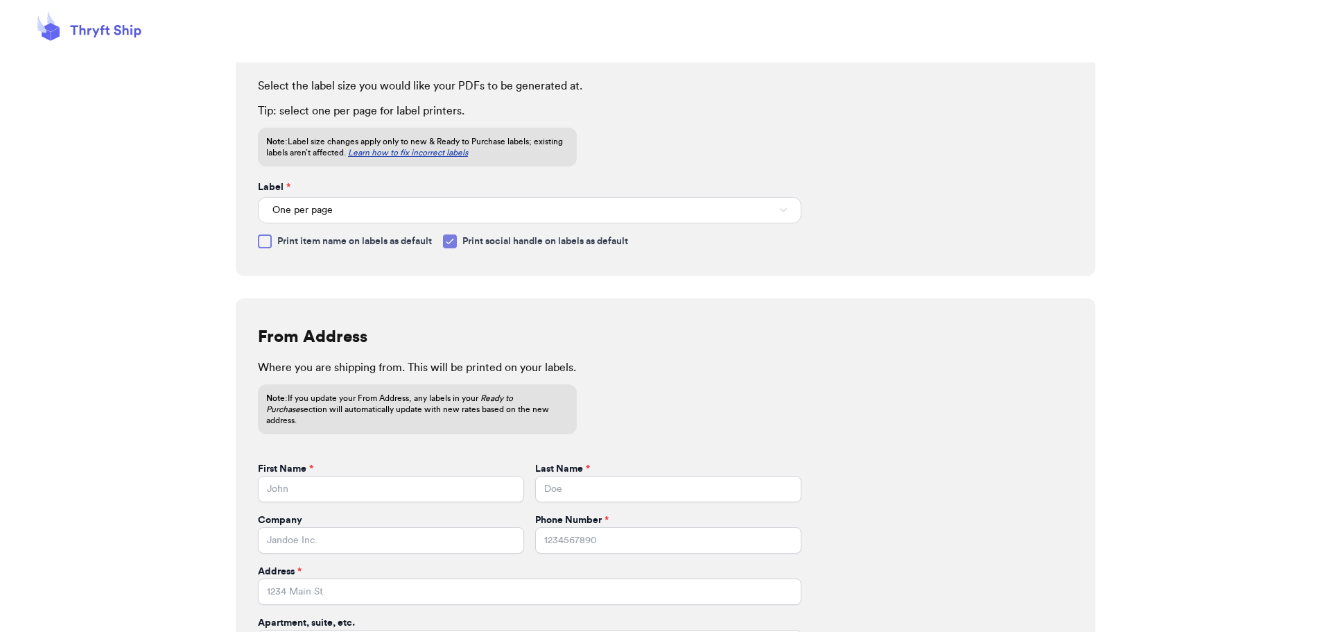
click at [474, 240] on span "Print social handle on labels as default" at bounding box center [546, 241] width 166 height 14
click at [0, 0] on input "Print social handle on labels as default" at bounding box center [0, 0] width 0 height 0
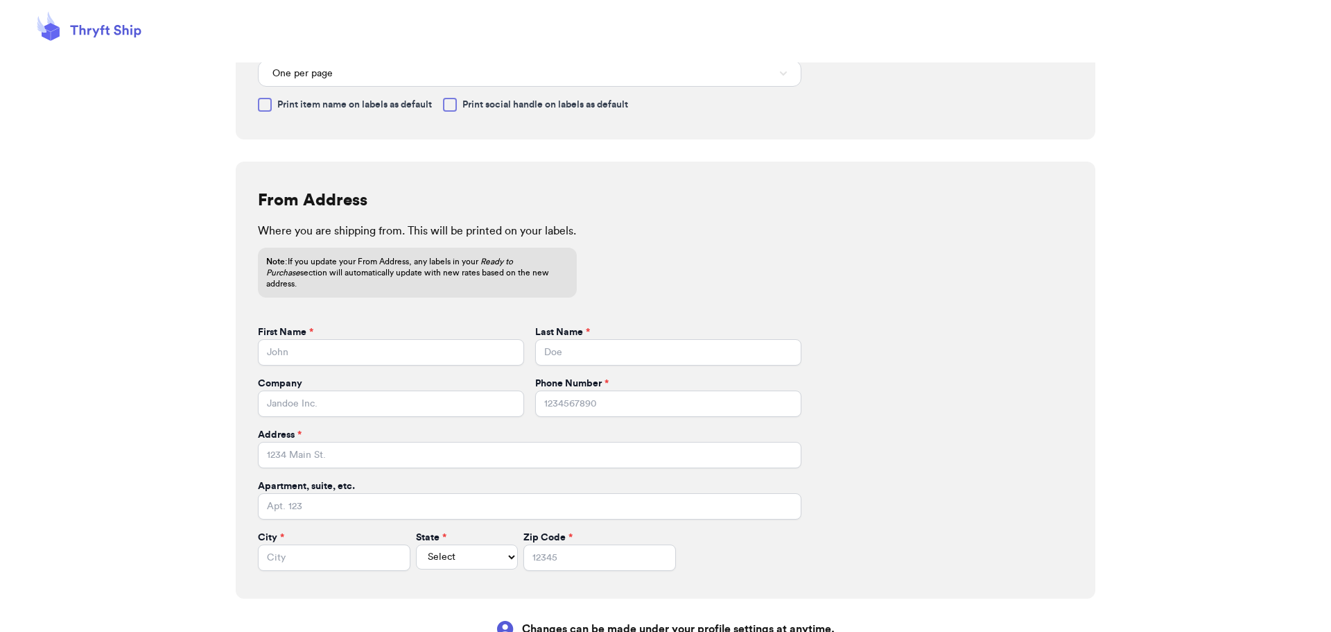
scroll to position [277, 0]
click at [469, 337] on input "First Name *" at bounding box center [391, 350] width 266 height 26
type input "Kyleah"
type input "Russell"
type input "4254196775"
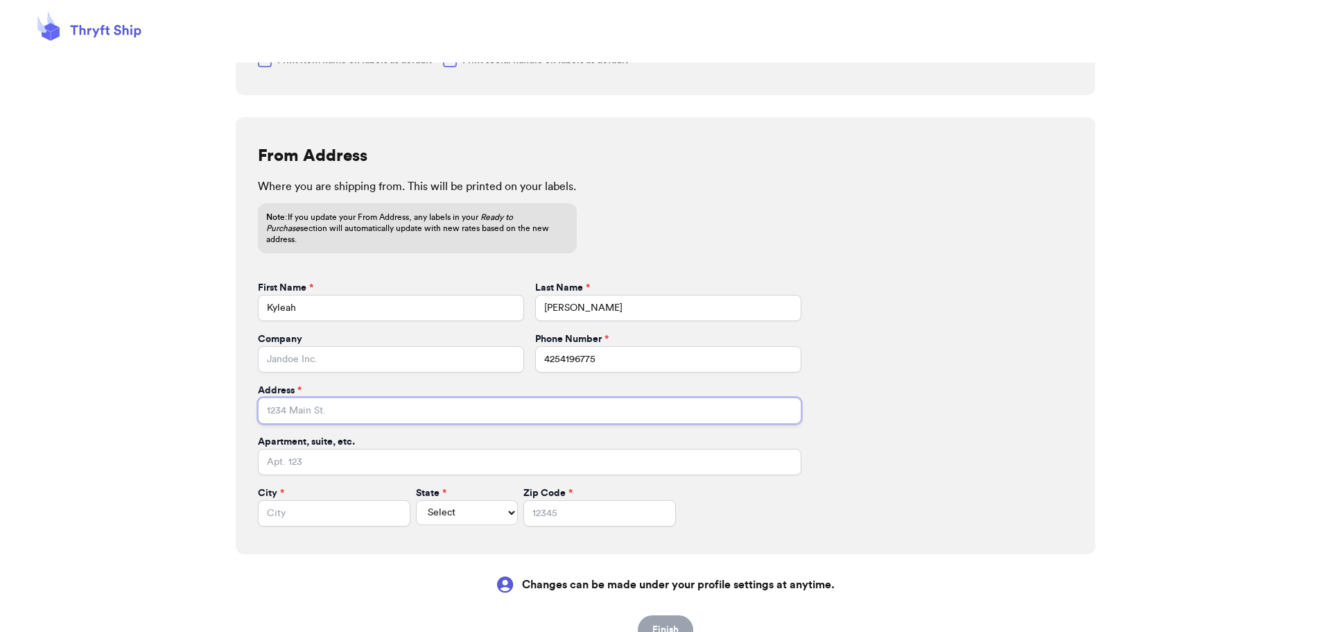
scroll to position [365, 0]
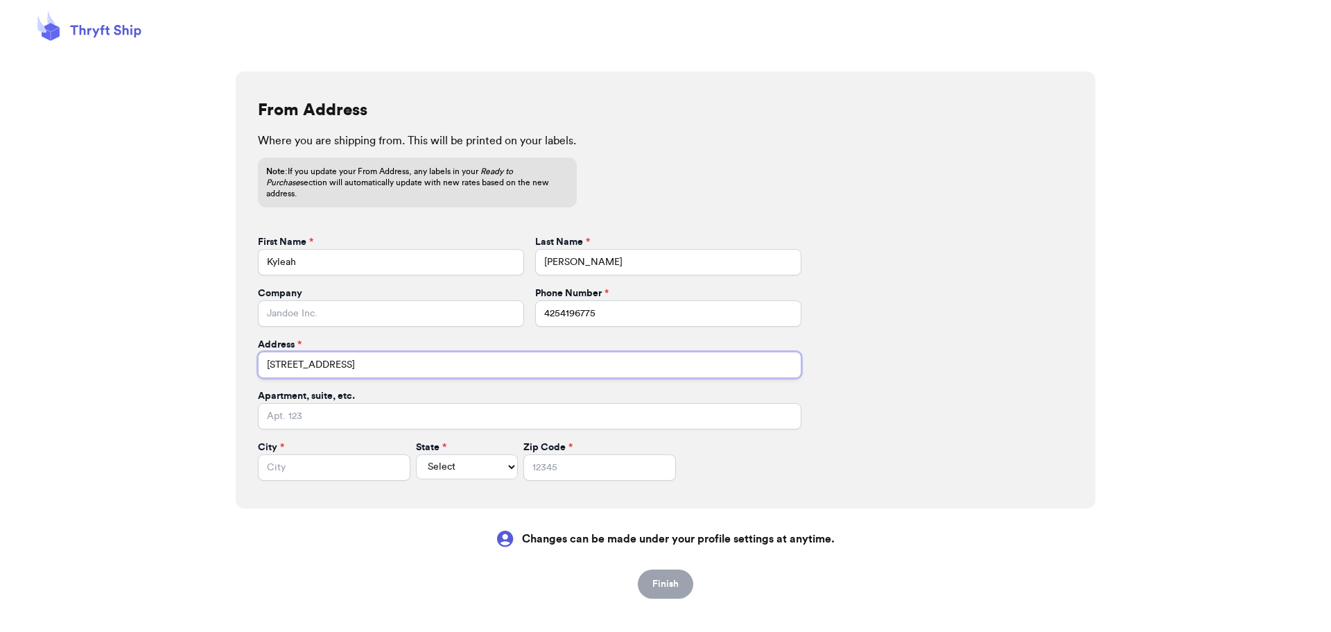
type input "15817 Lakeview Avenue SE"
type input "M"
type input "Monroe"
select select "WA"
type input "98272"
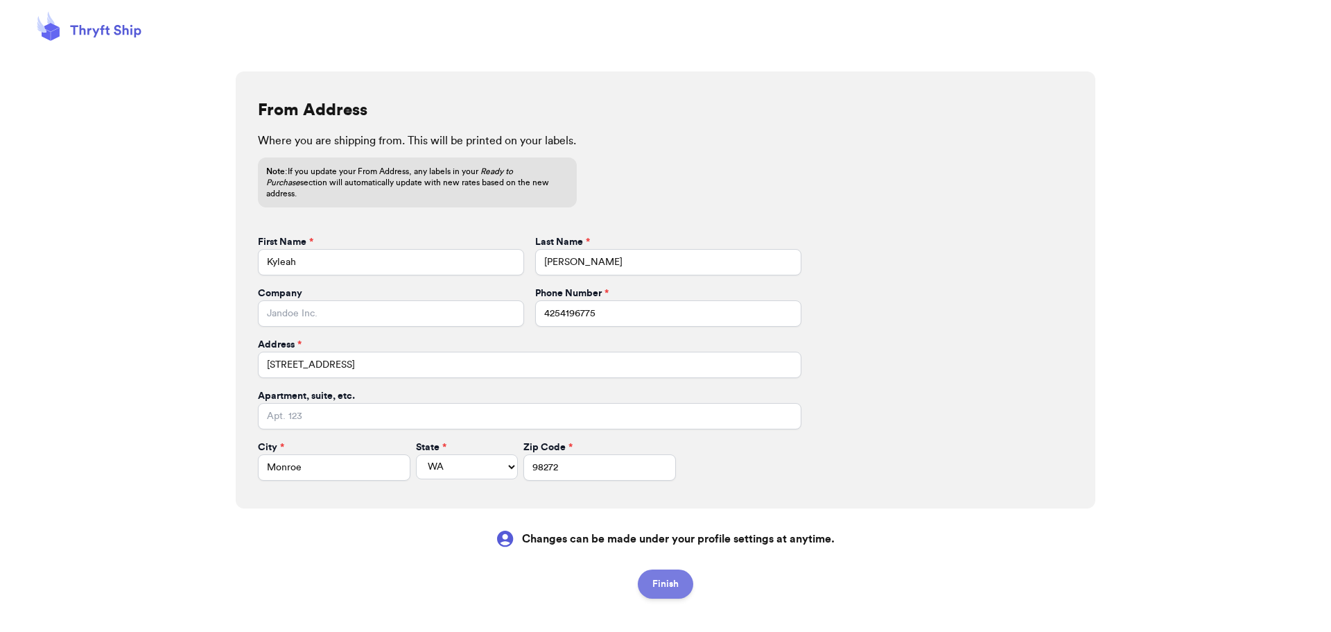
click at [649, 578] on button "Finish" at bounding box center [665, 583] width 55 height 29
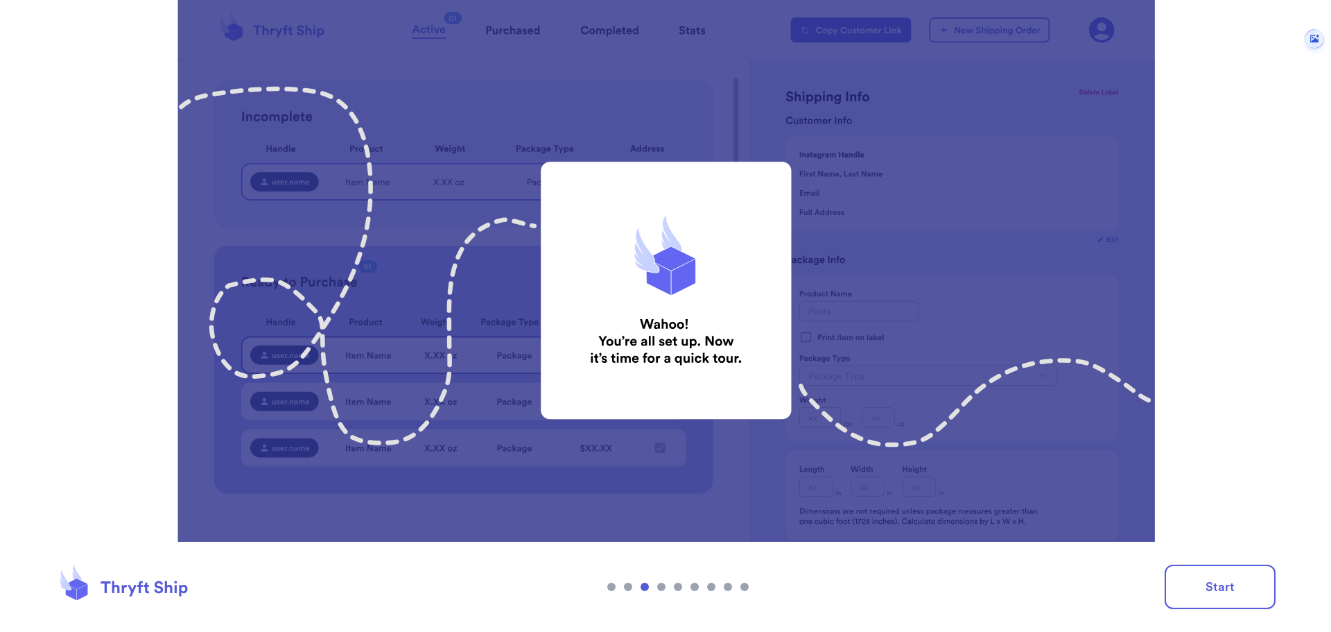
click at [691, 315] on img at bounding box center [665, 316] width 1331 height 632
click at [1245, 572] on button "Start" at bounding box center [1220, 586] width 111 height 44
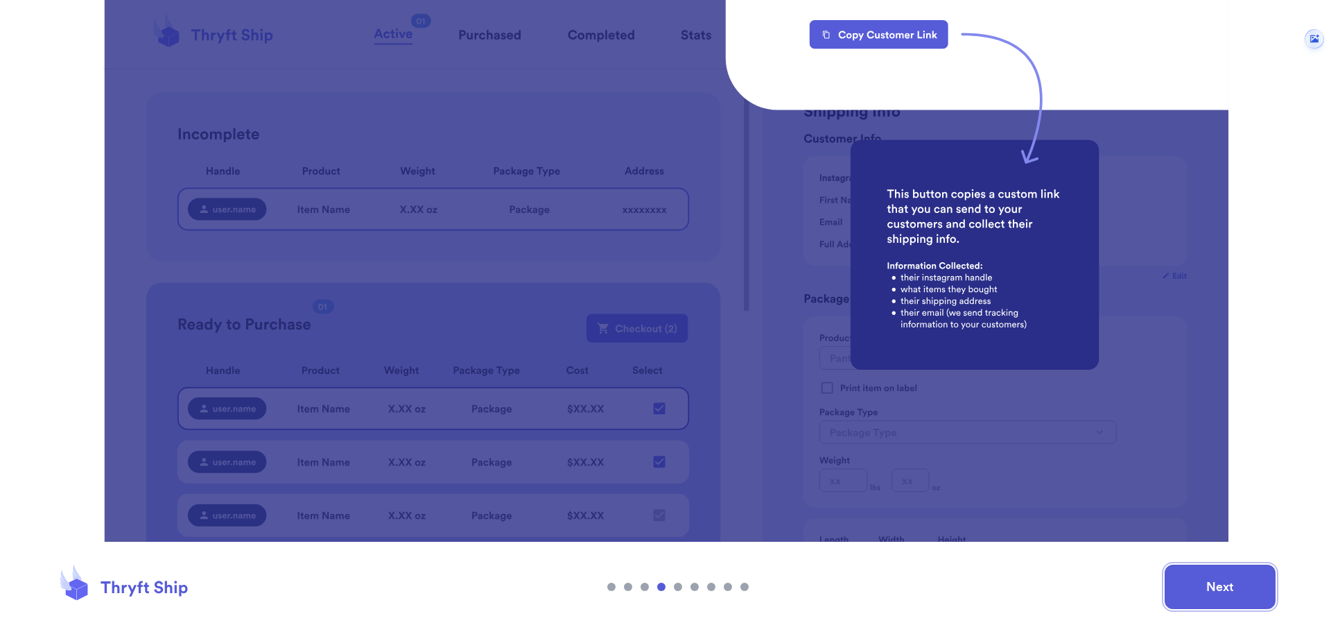
click at [1243, 578] on button "Next" at bounding box center [1220, 586] width 111 height 44
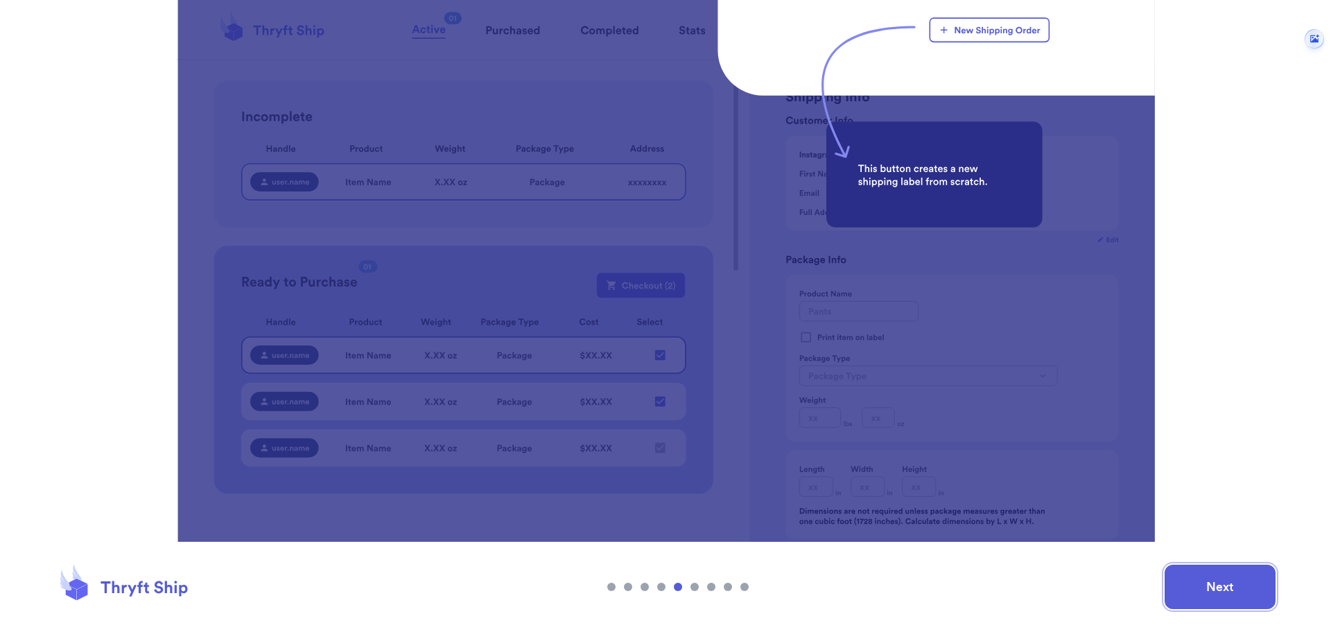
click at [1243, 578] on button "Next" at bounding box center [1220, 586] width 111 height 44
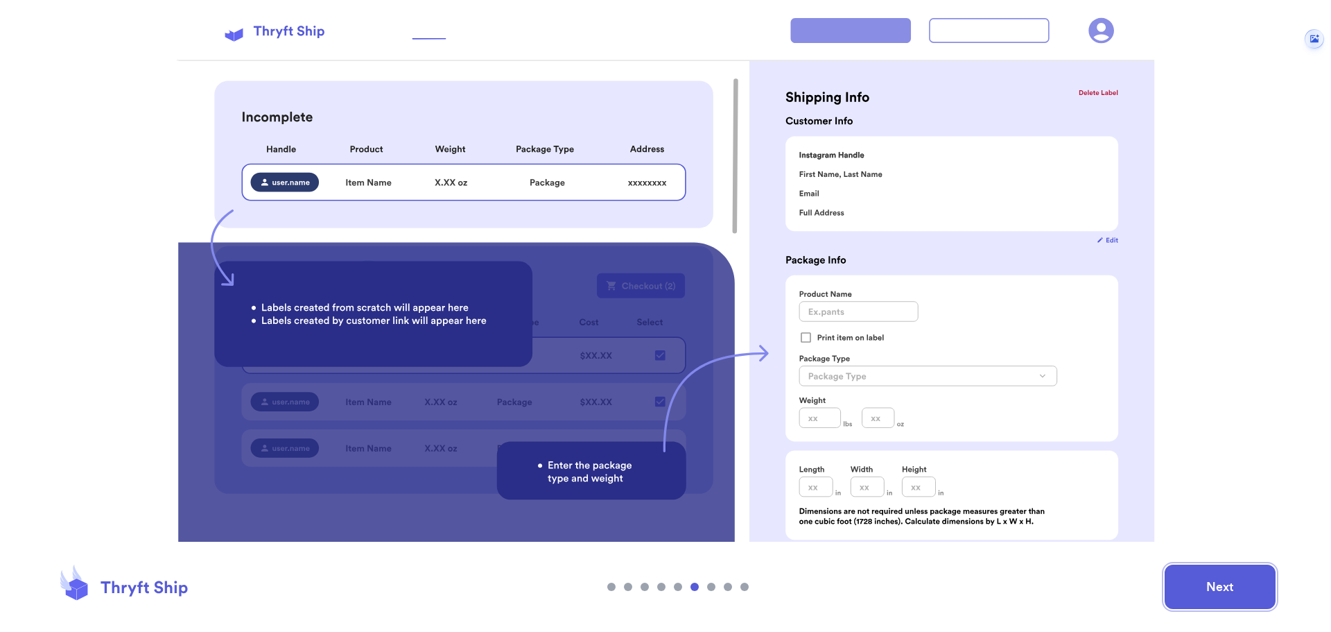
click at [1243, 578] on button "Next" at bounding box center [1220, 586] width 111 height 44
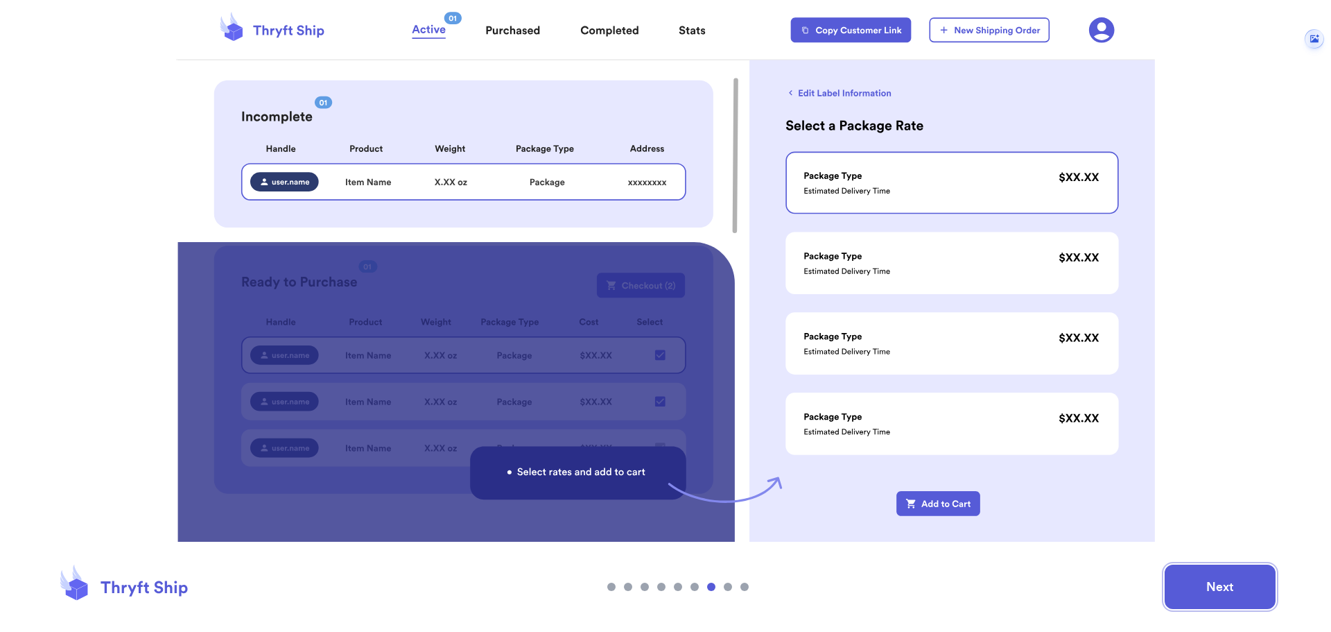
click at [1243, 578] on button "Next" at bounding box center [1220, 586] width 111 height 44
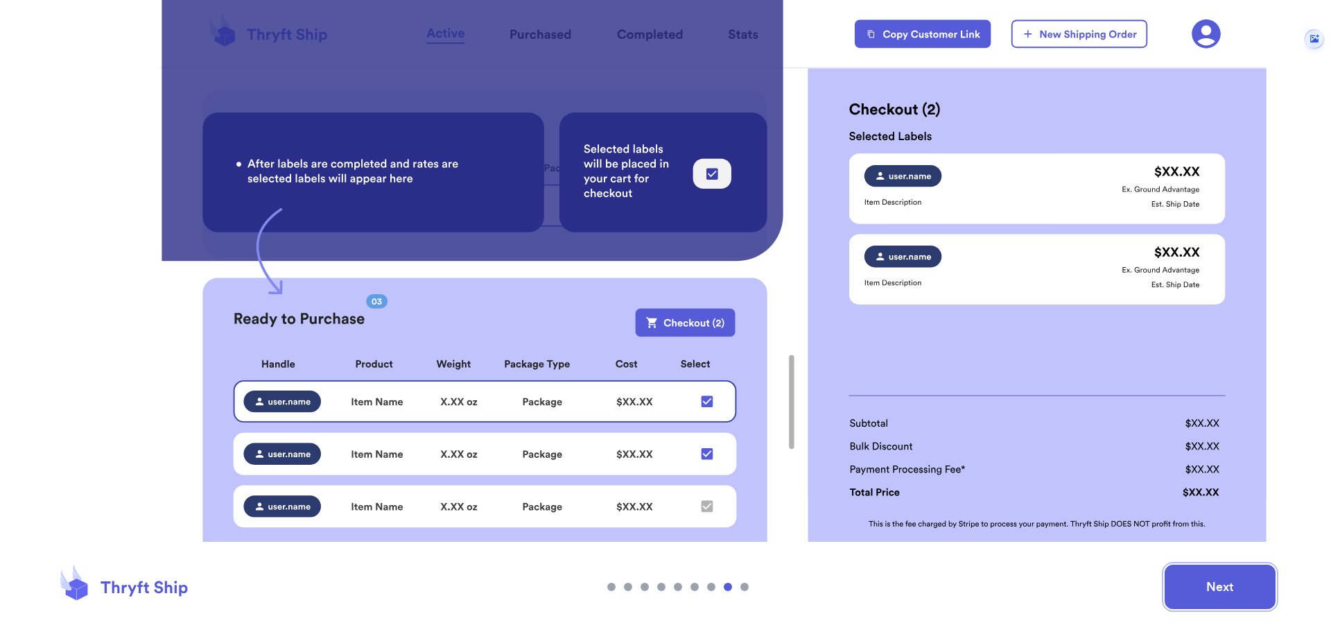
click at [1236, 584] on button "Next" at bounding box center [1220, 586] width 111 height 44
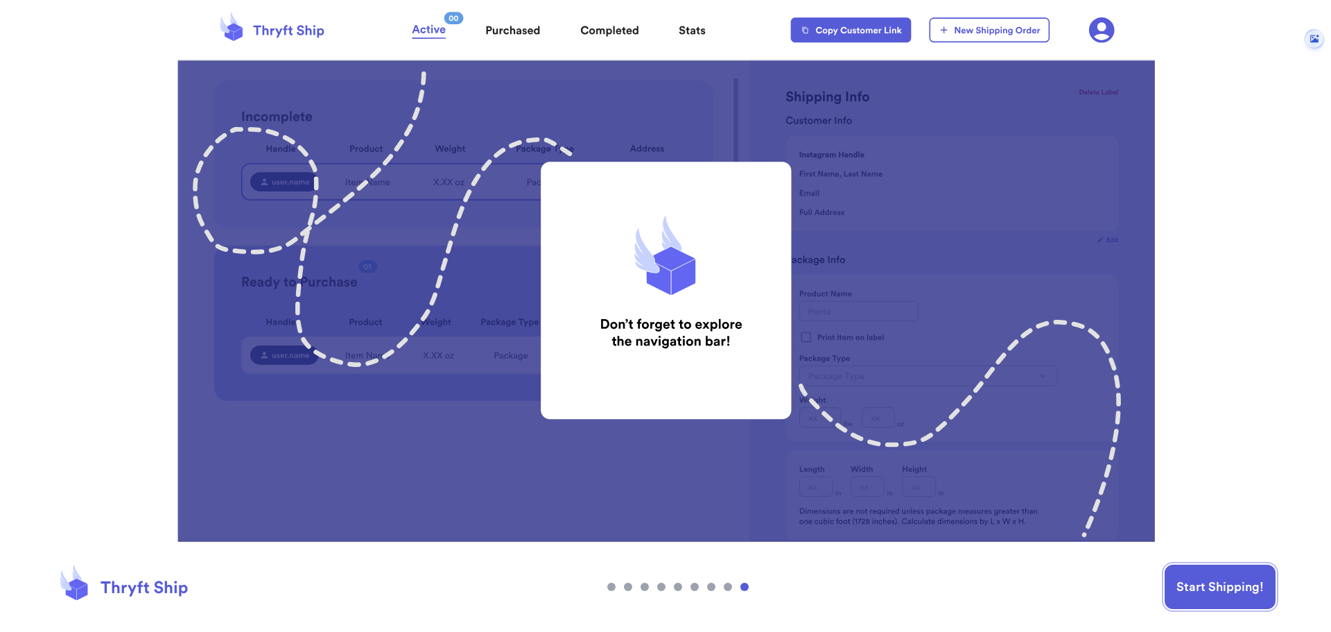
click at [1236, 589] on button "Start Shipping!" at bounding box center [1220, 586] width 111 height 44
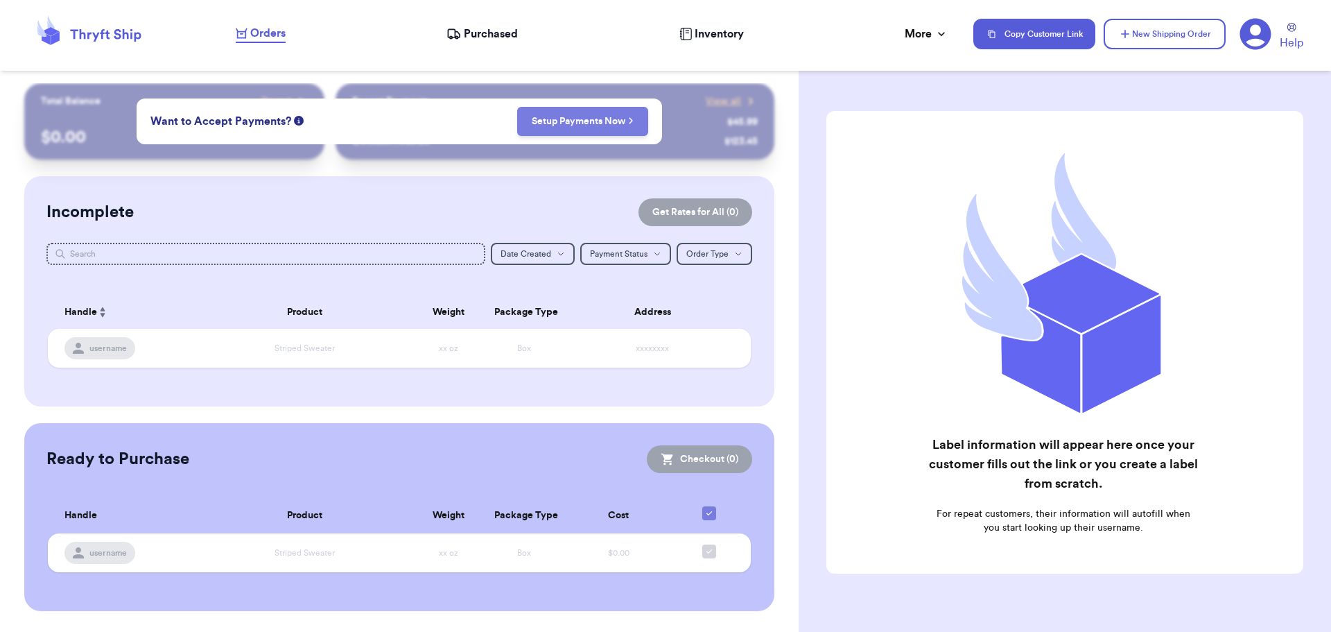
click at [582, 125] on link "Setup Payments Now" at bounding box center [583, 121] width 102 height 14
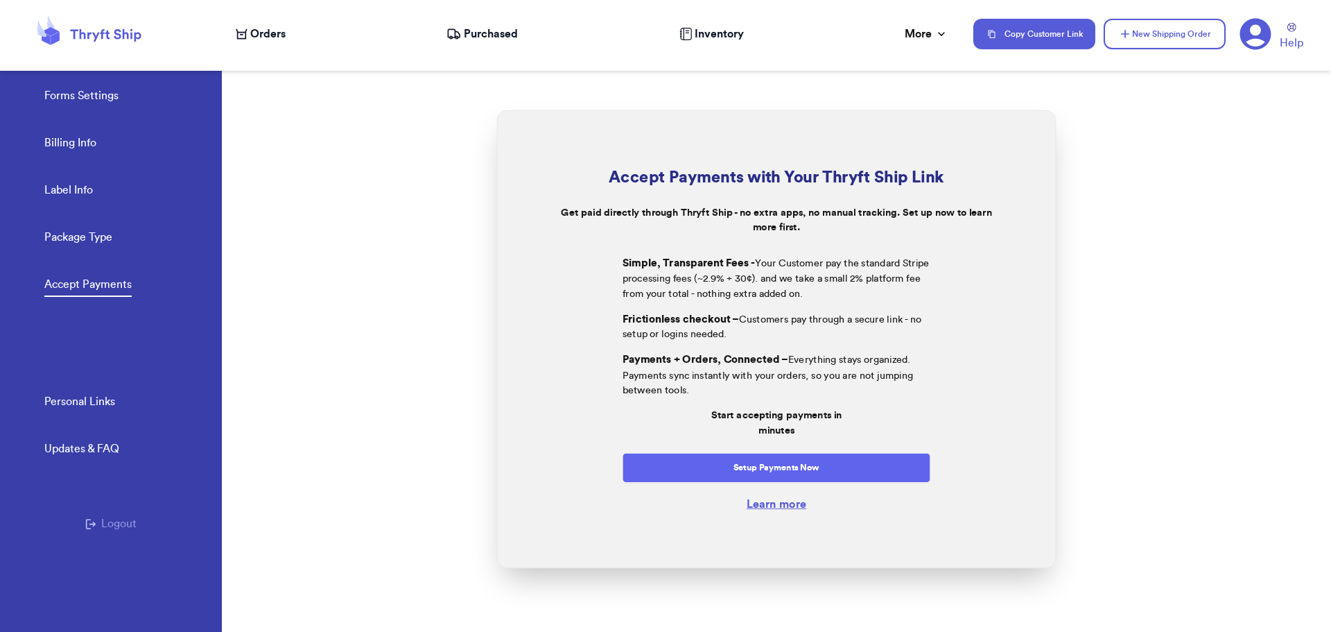
click at [806, 465] on button "Setup Payments Now" at bounding box center [777, 467] width 309 height 30
